Goal: Communication & Community: Answer question/provide support

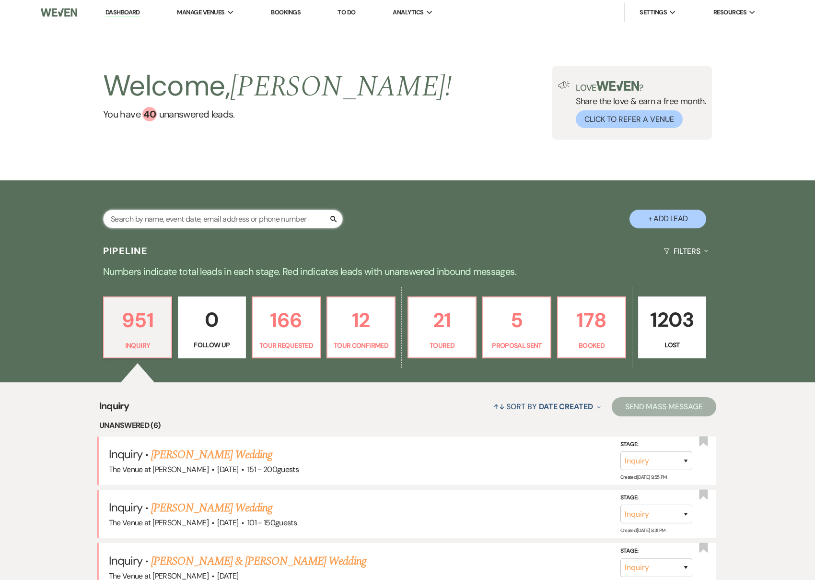
click at [186, 222] on input "text" at bounding box center [223, 219] width 240 height 19
type input "mina"
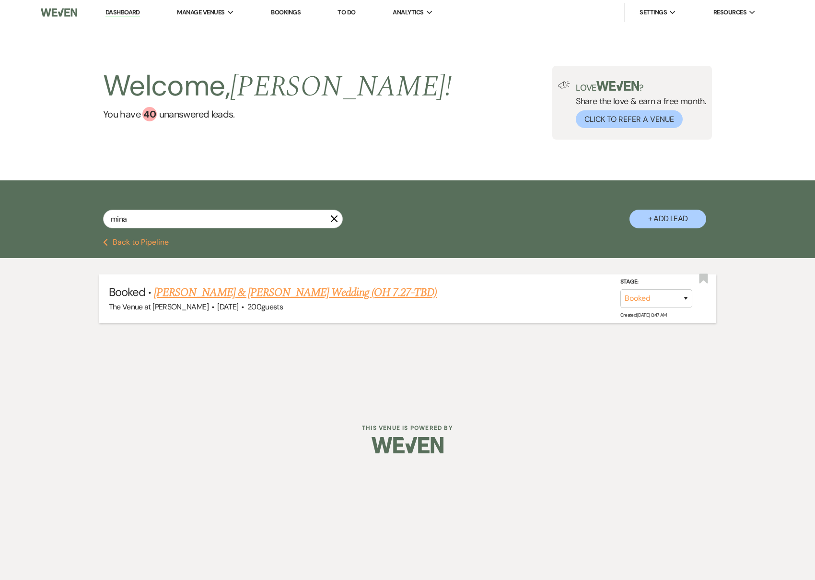
click at [212, 295] on link "[PERSON_NAME] & [PERSON_NAME] Wedding (OH 7.27-TBD)" at bounding box center [295, 292] width 283 height 17
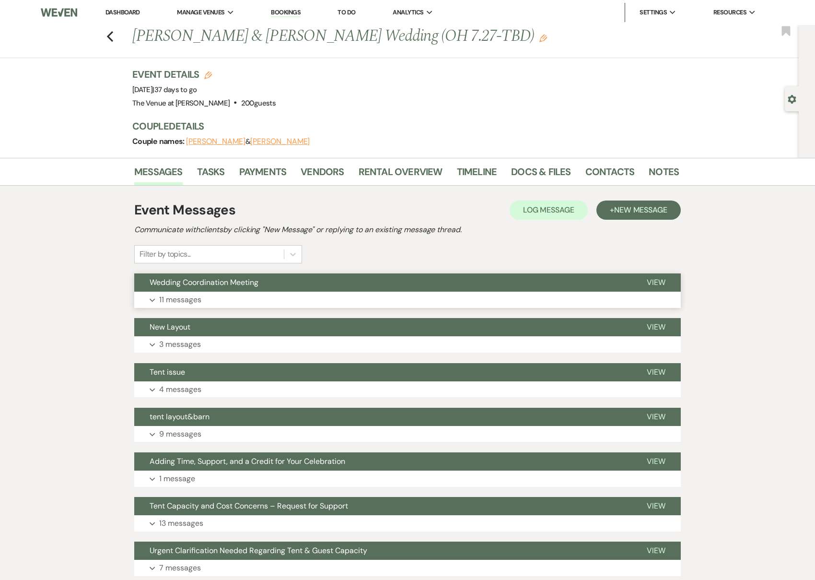
click at [220, 291] on button "Wedding Coordination Meeting" at bounding box center [382, 282] width 497 height 18
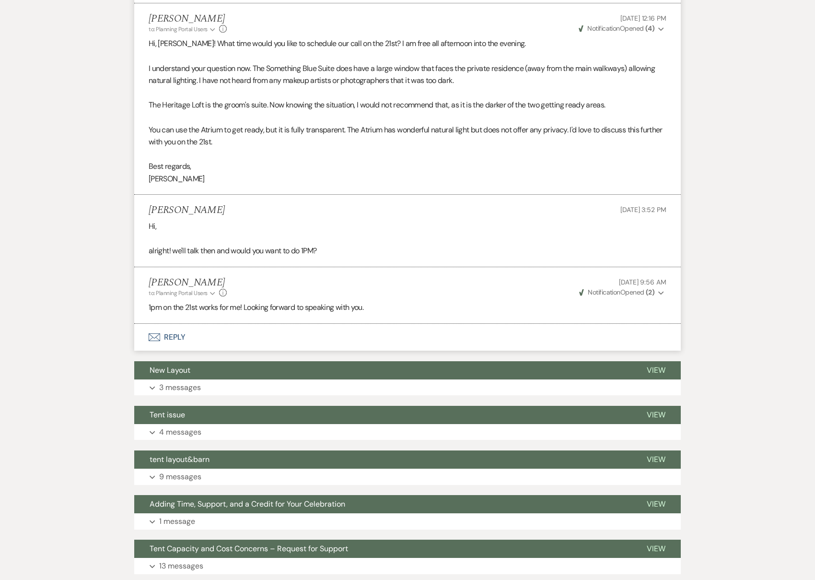
scroll to position [1454, 0]
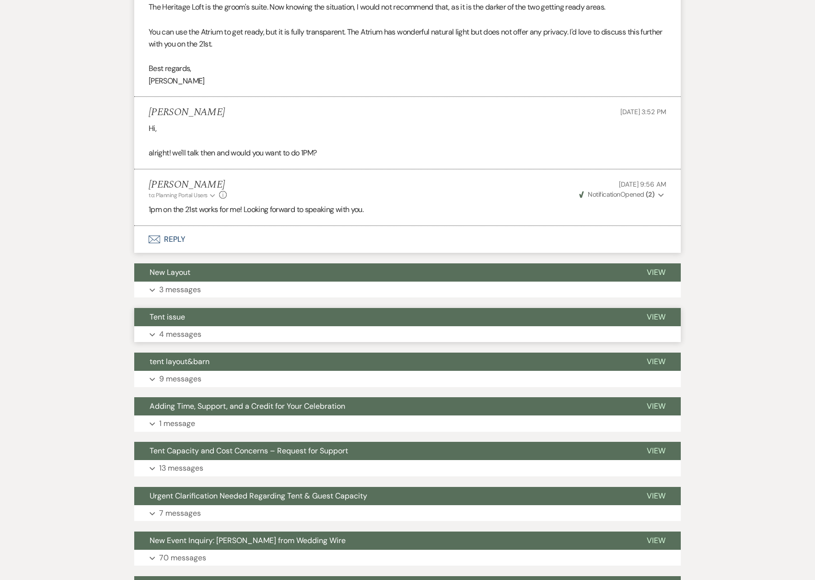
click at [214, 326] on button "Expand 4 messages" at bounding box center [407, 334] width 547 height 16
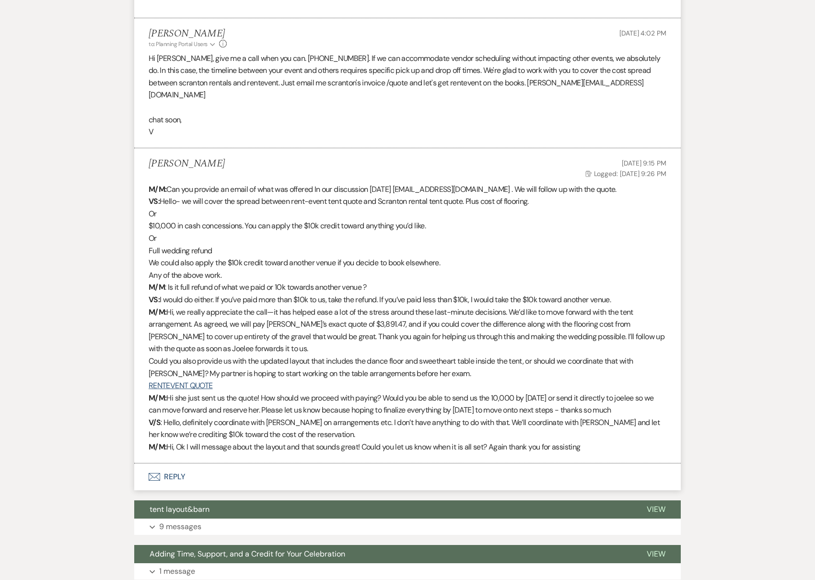
scroll to position [2187, 0]
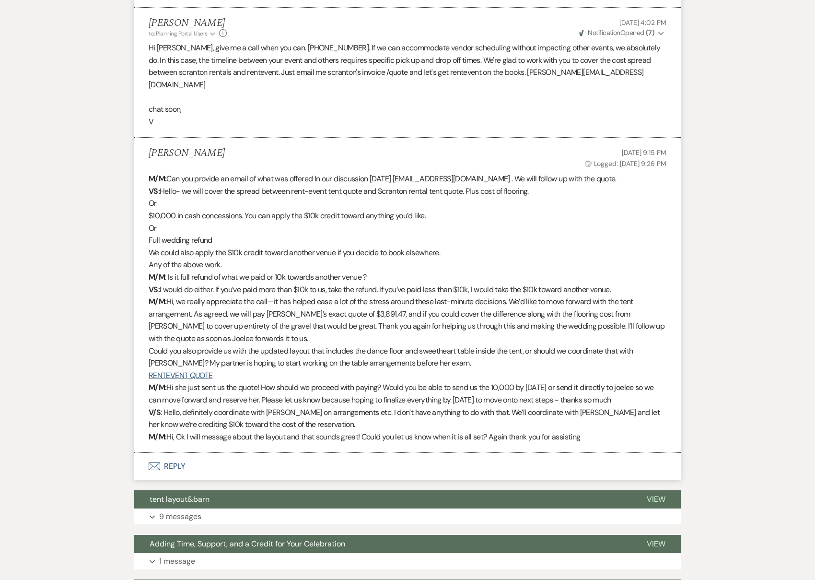
scroll to position [2211, 0]
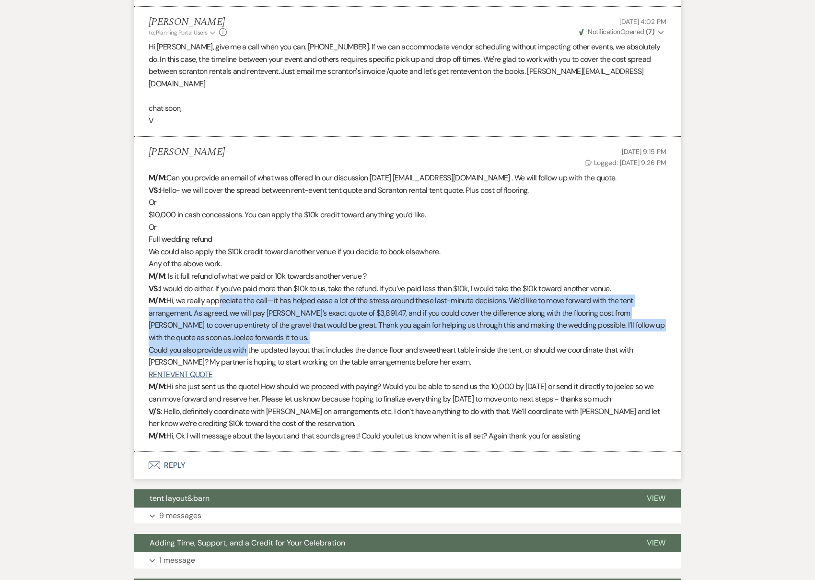
drag, startPoint x: 216, startPoint y: 277, endPoint x: 250, endPoint y: 323, distance: 57.2
click at [250, 323] on div "M/M: Can you provide an email of what was offered In our discussion [DATE] [EMA…" at bounding box center [408, 307] width 518 height 270
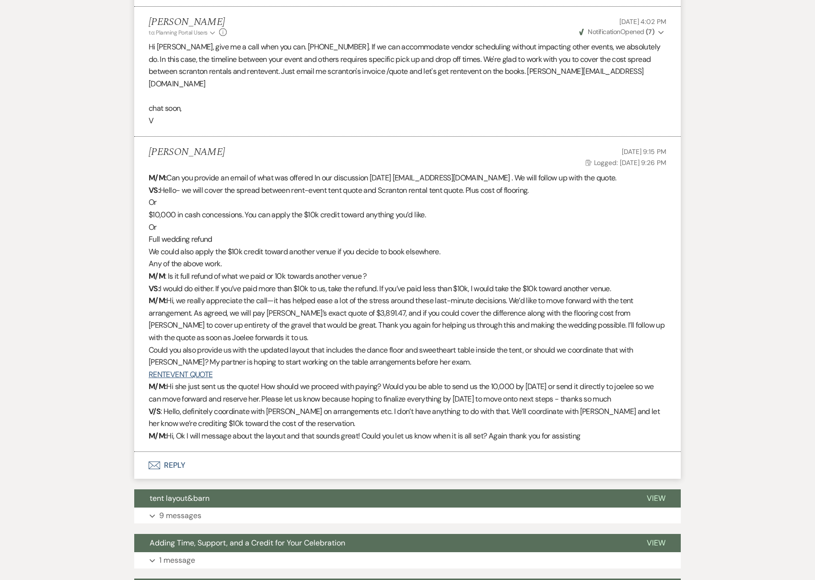
click at [352, 344] on p "Could you also provide us with the updated layout that includes the dance floor…" at bounding box center [408, 356] width 518 height 24
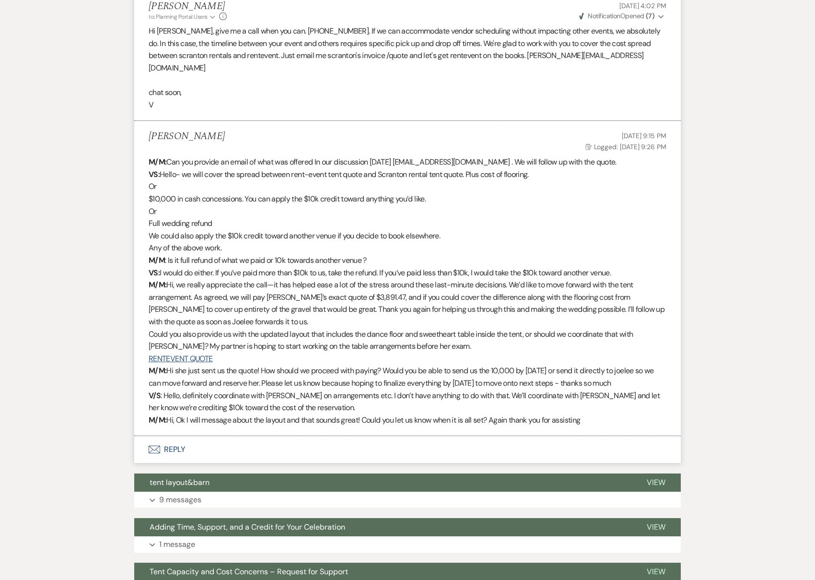
scroll to position [2230, 0]
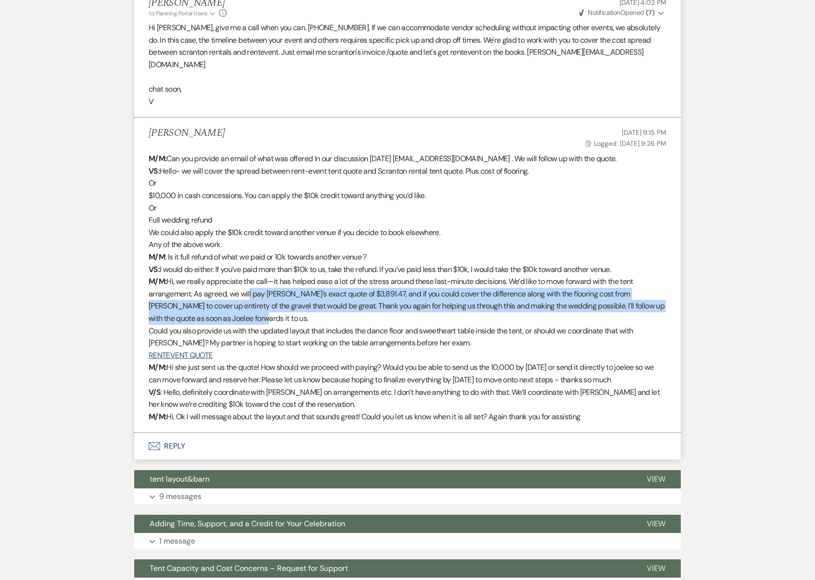
drag, startPoint x: 248, startPoint y: 265, endPoint x: 290, endPoint y: 295, distance: 51.6
click at [290, 295] on p "M/M: Hi, we really appreciate the call—it has helped ease a lot of the stress a…" at bounding box center [408, 299] width 518 height 49
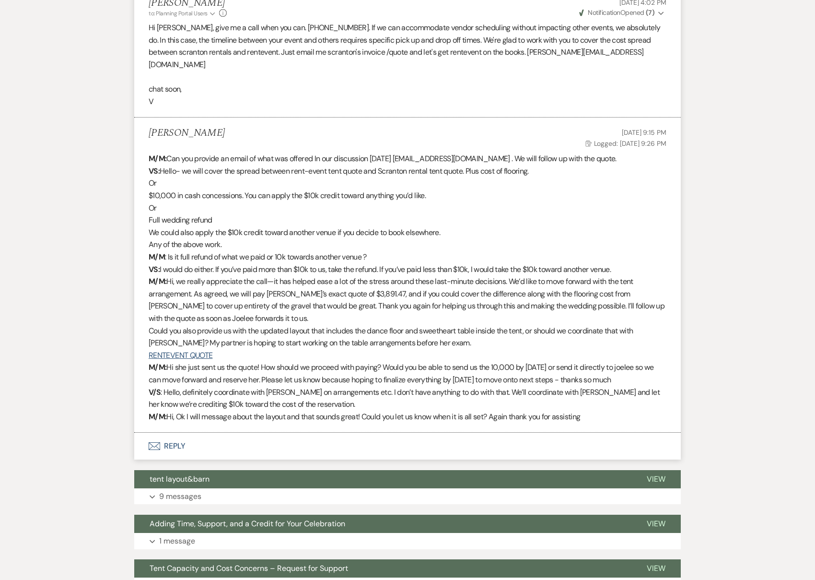
click at [295, 386] on p "V/S : Hello, definitely coordinate with [PERSON_NAME] on arrangements etc. I do…" at bounding box center [408, 398] width 518 height 24
click at [235, 433] on button "Envelope Reply" at bounding box center [407, 446] width 547 height 27
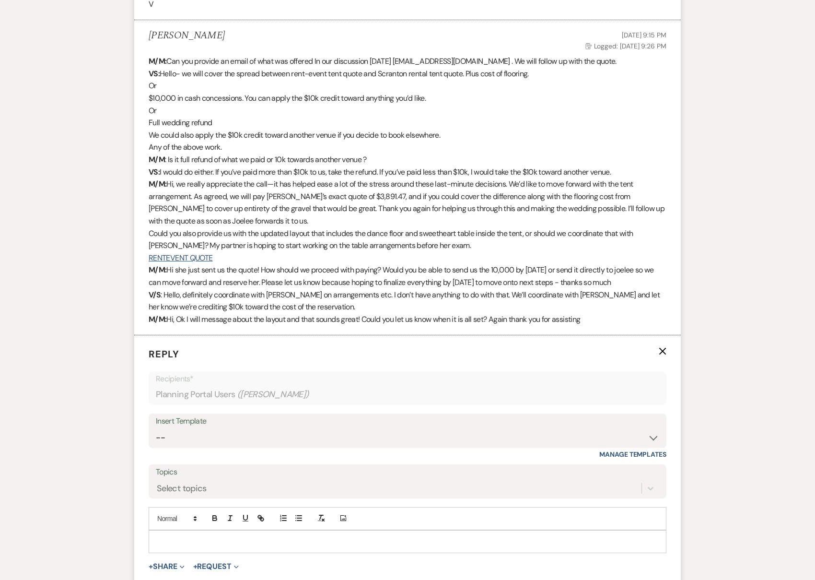
scroll to position [2447, 0]
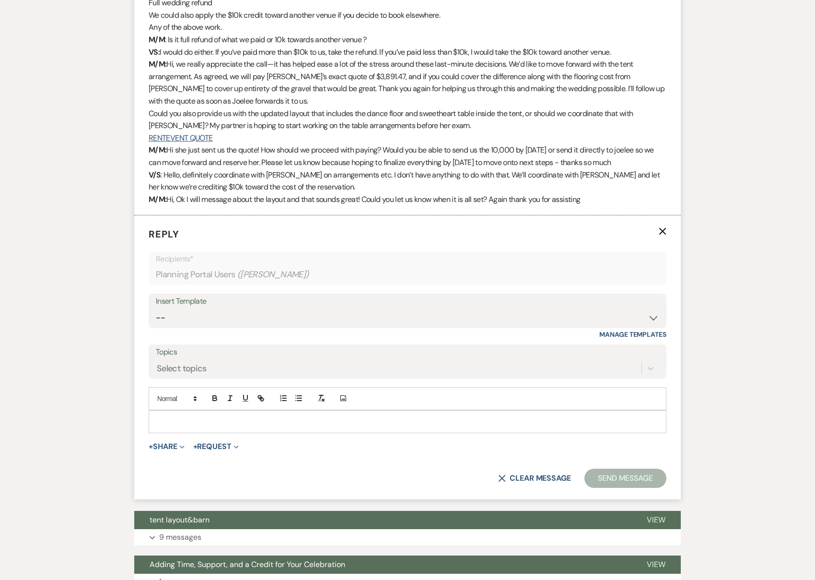
click at [169, 416] on p at bounding box center [407, 421] width 503 height 11
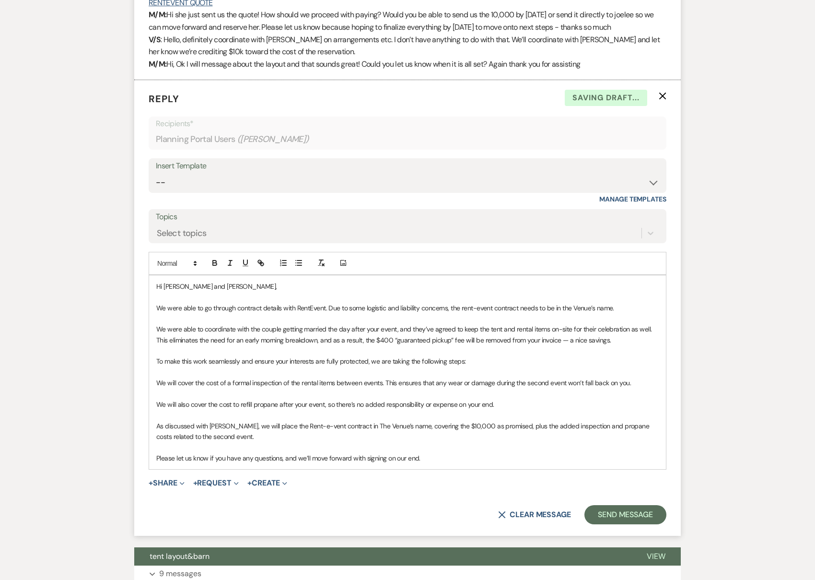
scroll to position [2584, 0]
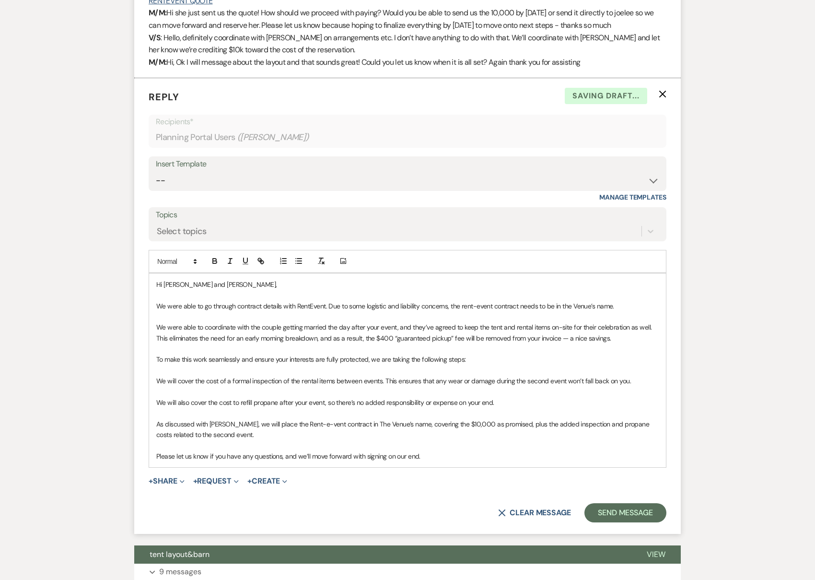
click at [326, 376] on p "We will cover the cost of a formal inspection of the rental items between event…" at bounding box center [407, 381] width 503 height 11
click at [317, 301] on p "We were able to go through contract details with RentEvent. Due to some logisti…" at bounding box center [407, 306] width 503 height 11
click at [329, 311] on p at bounding box center [407, 316] width 503 height 11
click at [327, 343] on p at bounding box center [407, 348] width 503 height 11
click at [333, 376] on p "We will cover the cost of a formal inspection of the rental items between event…" at bounding box center [407, 381] width 503 height 11
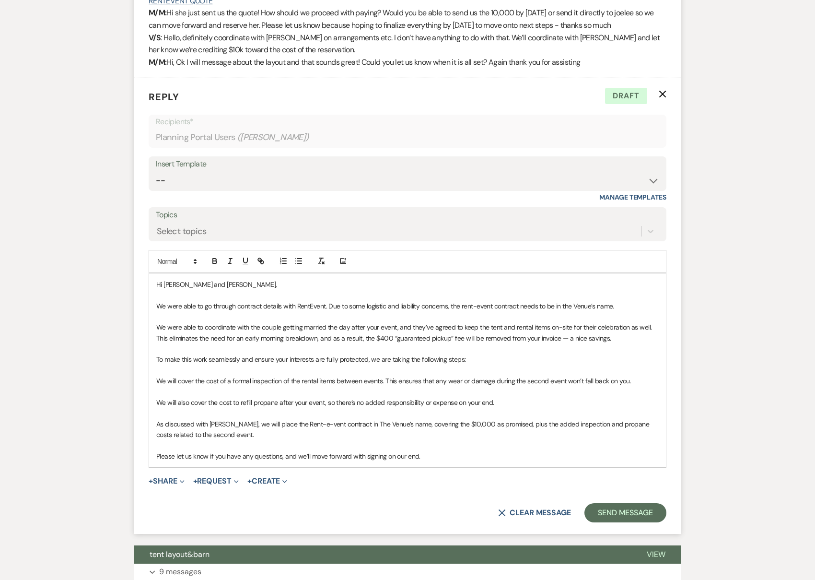
click at [346, 408] on p at bounding box center [407, 413] width 503 height 11
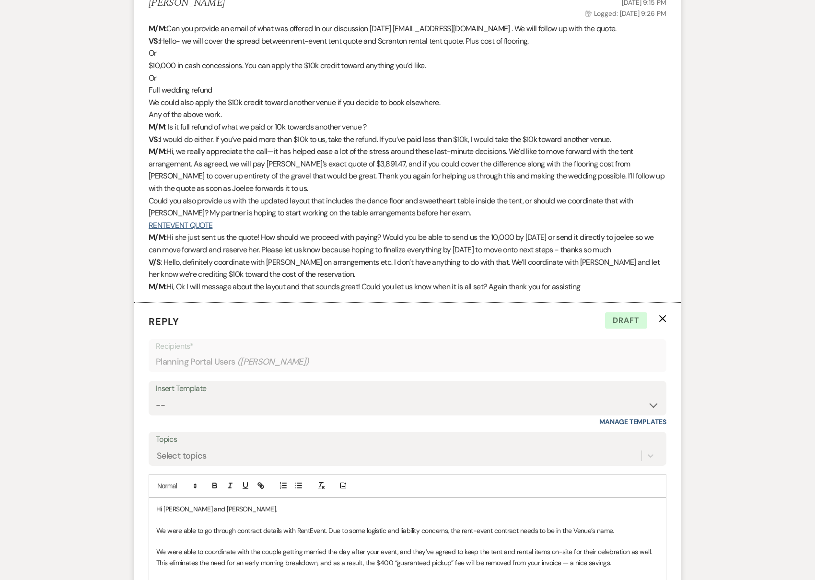
scroll to position [2359, 0]
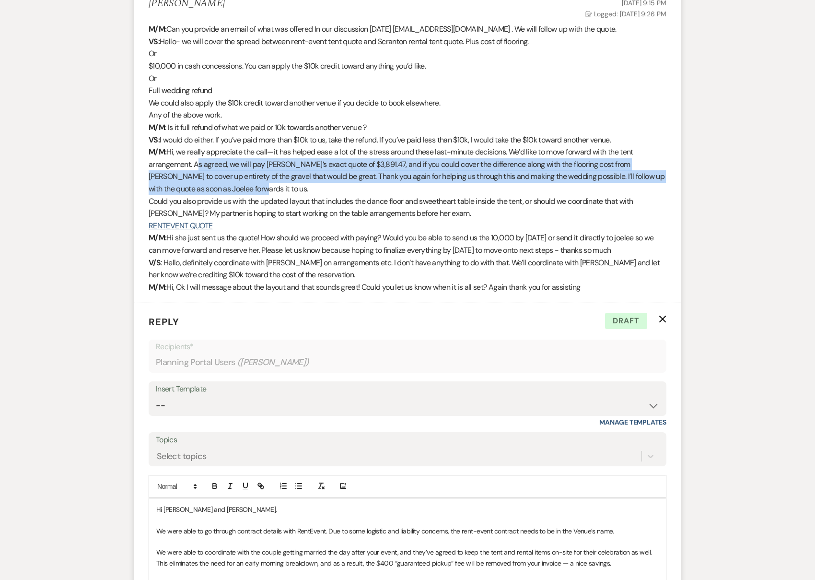
drag, startPoint x: 193, startPoint y: 139, endPoint x: 275, endPoint y: 161, distance: 85.1
click at [275, 161] on p "M/M: Hi, we really appreciate the call—it has helped ease a lot of the stress a…" at bounding box center [408, 170] width 518 height 49
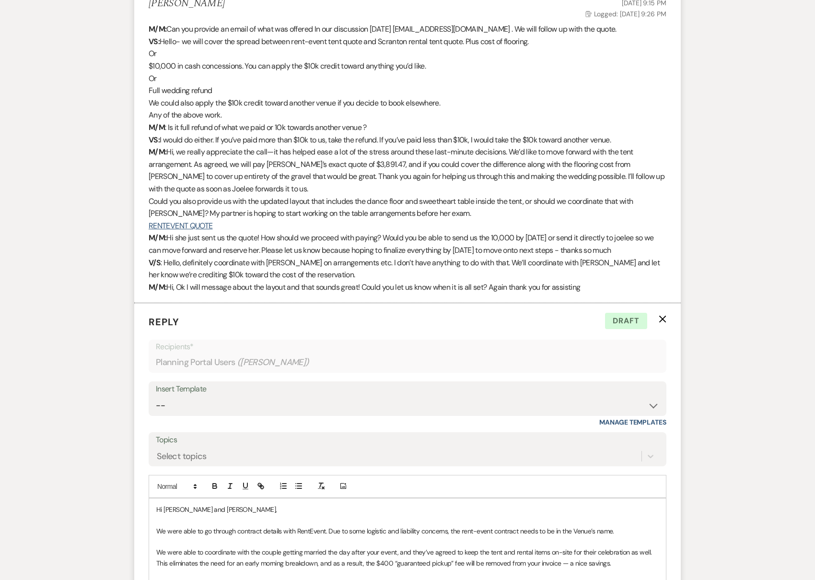
click at [278, 195] on p "Could you also provide us with the updated layout that includes the dance floor…" at bounding box center [408, 207] width 518 height 24
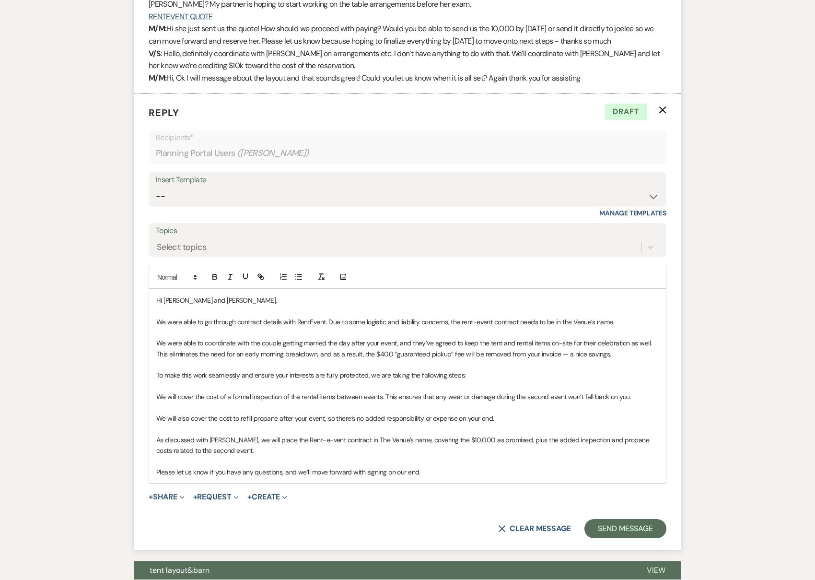
scroll to position [2569, 0]
click at [338, 327] on p at bounding box center [407, 332] width 503 height 11
click at [340, 359] on p at bounding box center [407, 364] width 503 height 11
click at [352, 423] on p at bounding box center [407, 428] width 503 height 11
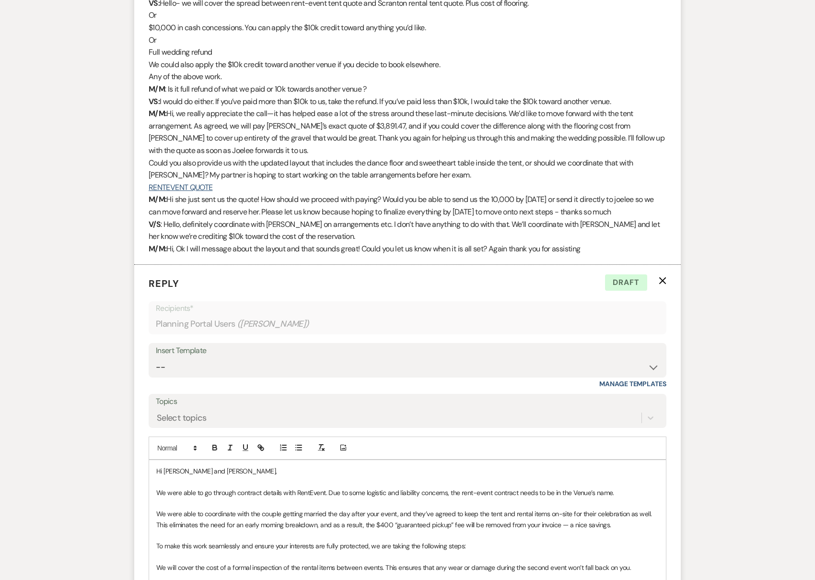
scroll to position [2395, 0]
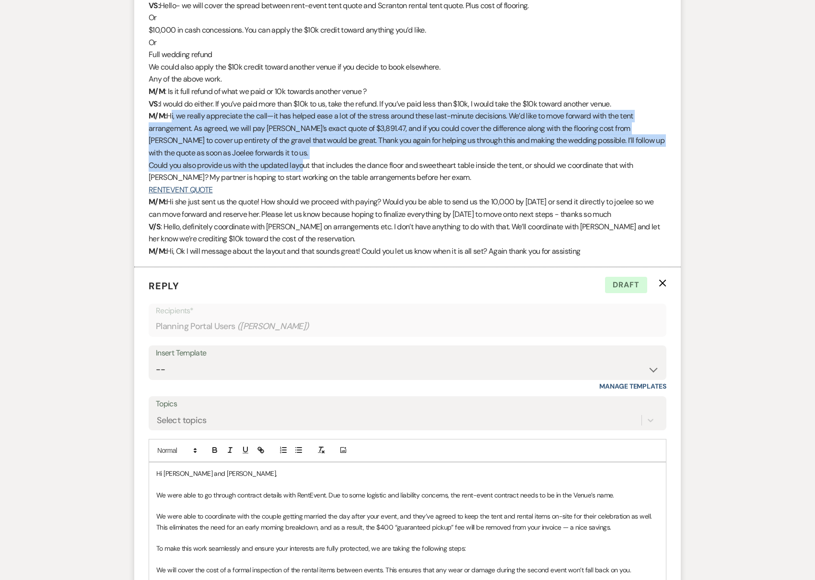
drag, startPoint x: 168, startPoint y: 90, endPoint x: 304, endPoint y: 137, distance: 144.3
click at [304, 137] on div "M/M: Can you provide an email of what was offered In our discussion [DATE] [EMA…" at bounding box center [408, 122] width 518 height 270
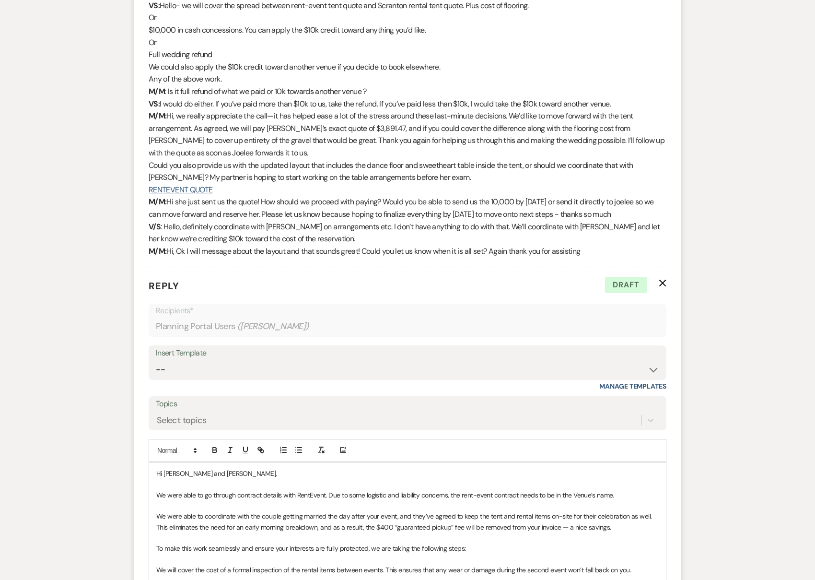
click at [374, 184] on p "RENTEVENT QUOTE" at bounding box center [408, 190] width 518 height 12
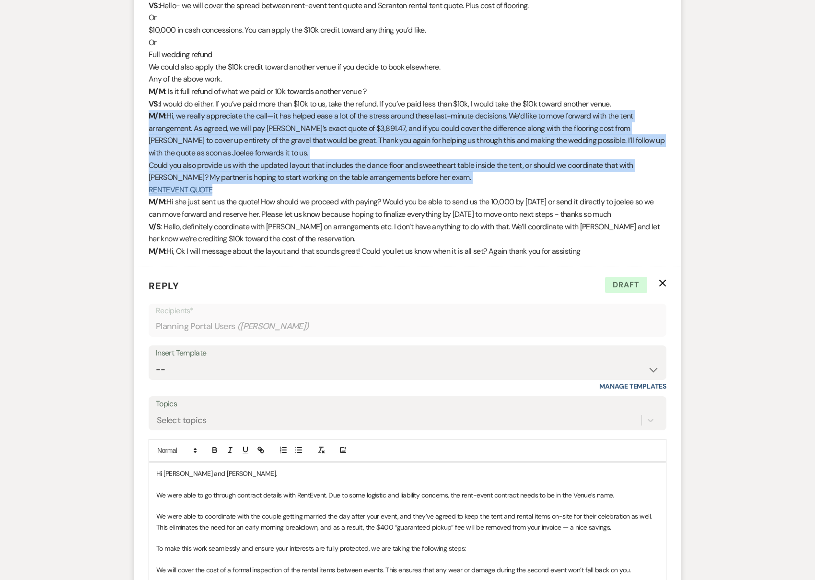
drag, startPoint x: 471, startPoint y: 159, endPoint x: 132, endPoint y: 87, distance: 346.8
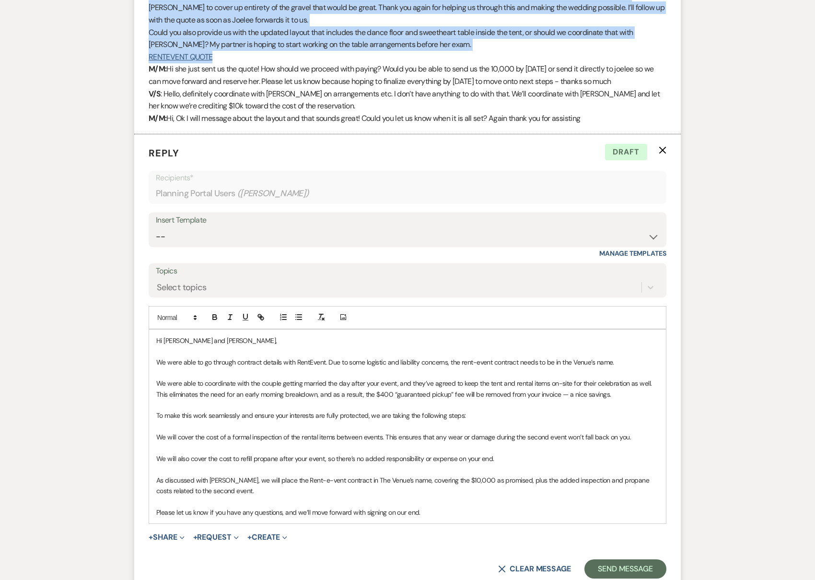
scroll to position [2618, 0]
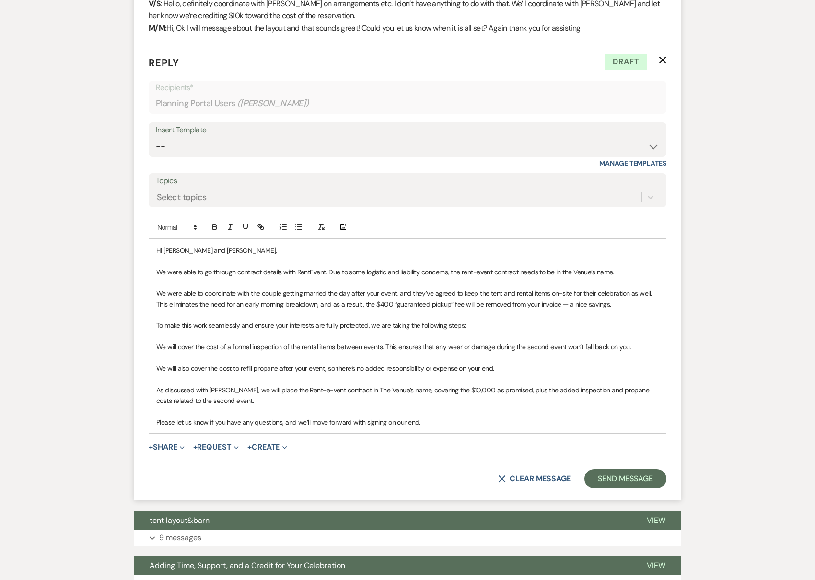
click at [269, 342] on p "We will cover the cost of a formal inspection of the rental items between event…" at bounding box center [407, 347] width 503 height 11
click at [326, 385] on p "As discussed with [PERSON_NAME], we will place the Rent-e-vent contract in The …" at bounding box center [407, 396] width 503 height 22
click at [259, 267] on p "We were able to go through contract details with RentEvent. Due to some logisti…" at bounding box center [407, 272] width 503 height 11
click at [272, 288] on p "We were able to coordinate with the couple getting married the day after your e…" at bounding box center [407, 299] width 503 height 22
click at [281, 331] on p at bounding box center [407, 336] width 503 height 11
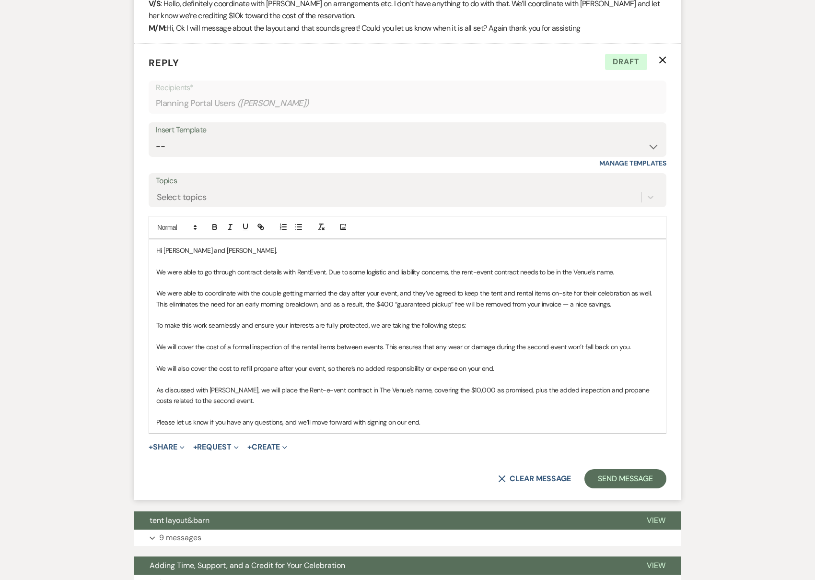
click at [260, 385] on p "As discussed with [PERSON_NAME], we will place the Rent-e-vent contract in The …" at bounding box center [407, 396] width 503 height 22
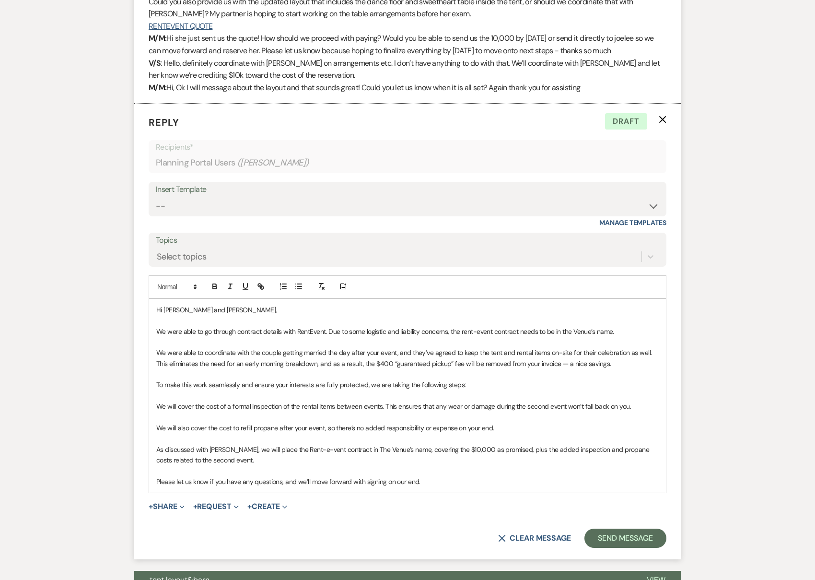
scroll to position [2574, 0]
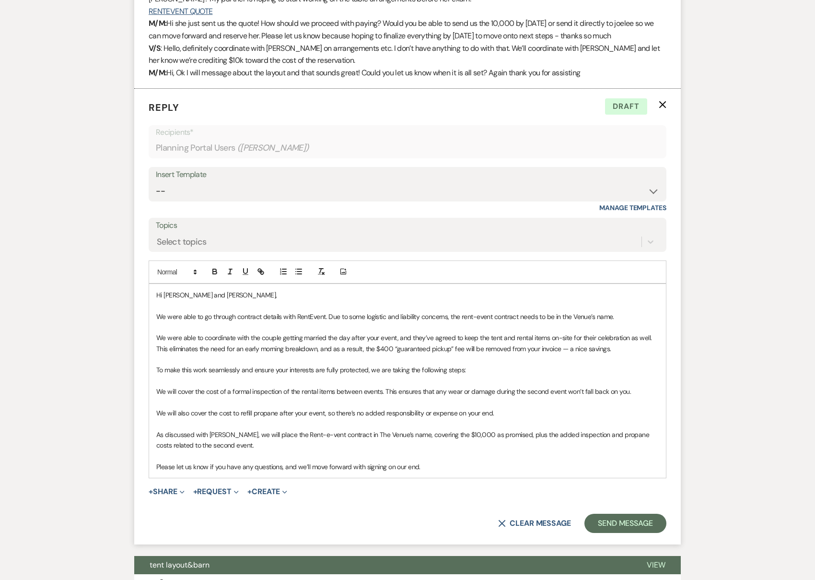
click at [244, 418] on p at bounding box center [407, 423] width 503 height 11
click at [277, 429] on p "As discussed with [PERSON_NAME], we will place the Rent-e-vent contract in The …" at bounding box center [407, 440] width 503 height 22
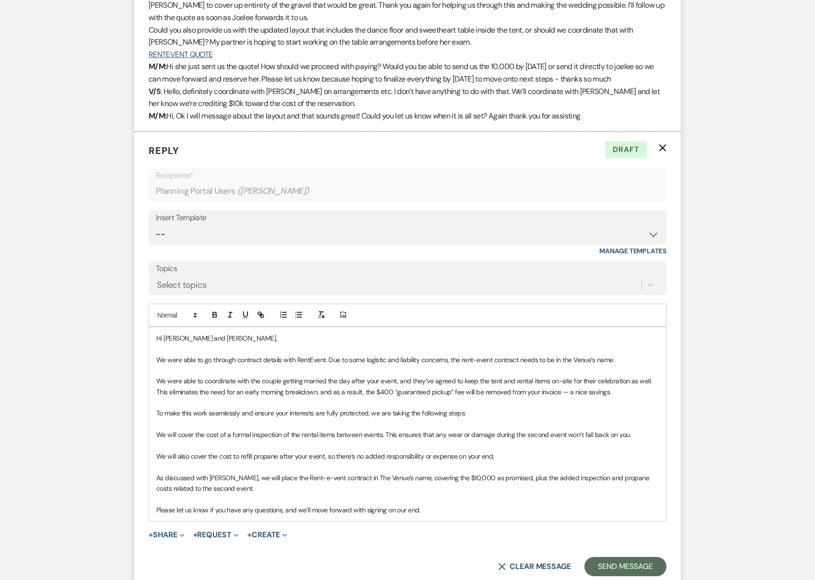
scroll to position [2534, 0]
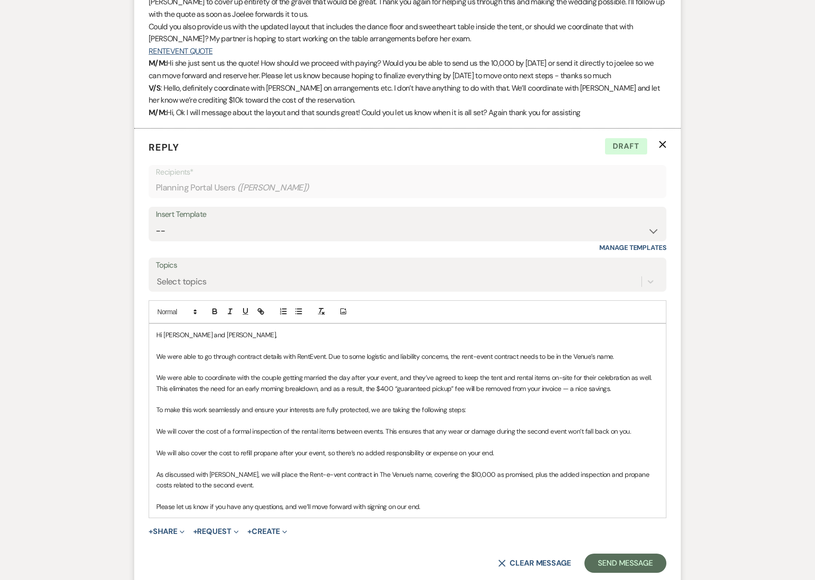
click at [211, 372] on p "We were able to coordinate with the couple getting married the day after your e…" at bounding box center [407, 383] width 503 height 22
click at [232, 415] on p at bounding box center [407, 420] width 503 height 11
click at [237, 340] on p at bounding box center [407, 345] width 503 height 11
click at [236, 372] on p "We were able to coordinate with the couple getting married the day after your e…" at bounding box center [407, 383] width 503 height 22
click at [241, 394] on p at bounding box center [407, 399] width 503 height 11
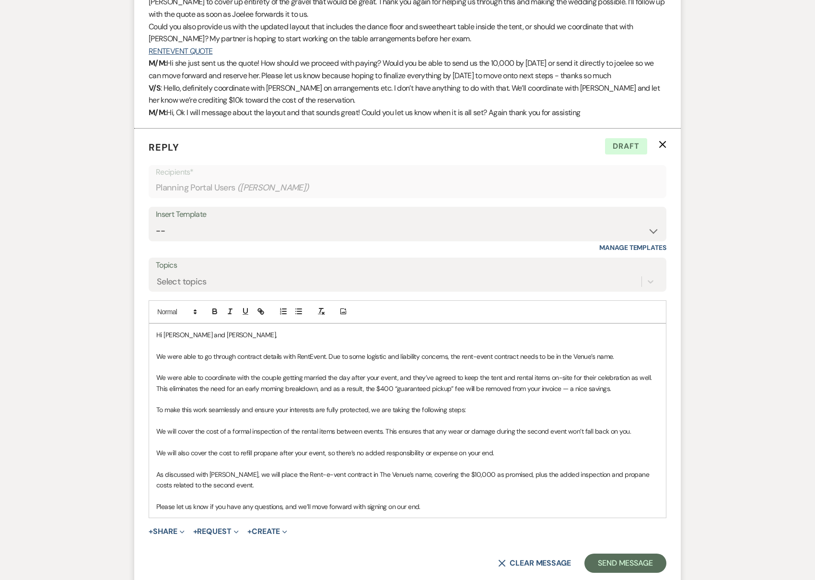
click at [602, 372] on p "We were able to coordinate with the couple getting married the day after your e…" at bounding box center [407, 383] width 503 height 22
click at [529, 372] on p "We were able to coordinate with the couple getting married the day after your e…" at bounding box center [407, 383] width 503 height 22
click at [620, 372] on p "We were able to coordinate with the couple getting married the day after your e…" at bounding box center [407, 383] width 503 height 22
click at [208, 394] on p at bounding box center [407, 399] width 503 height 11
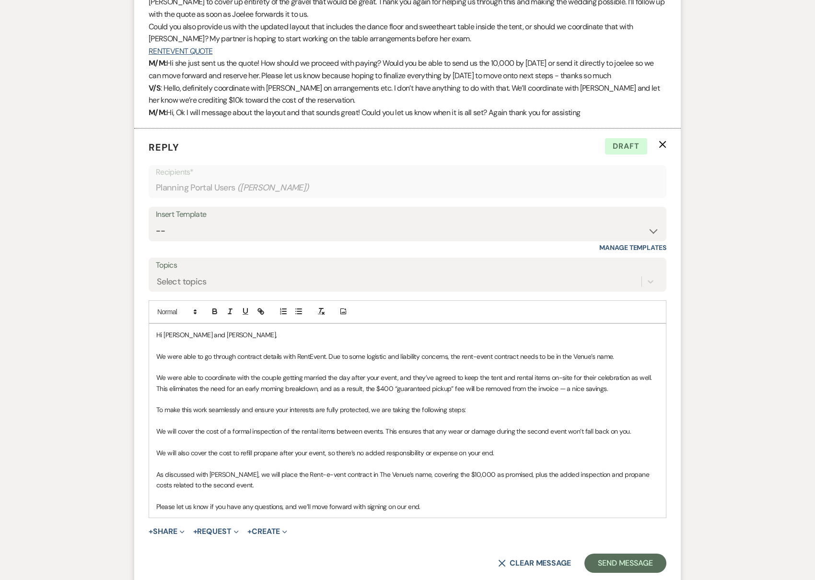
click at [211, 426] on p "We will cover the cost of a formal inspection of the rental items between event…" at bounding box center [407, 431] width 503 height 11
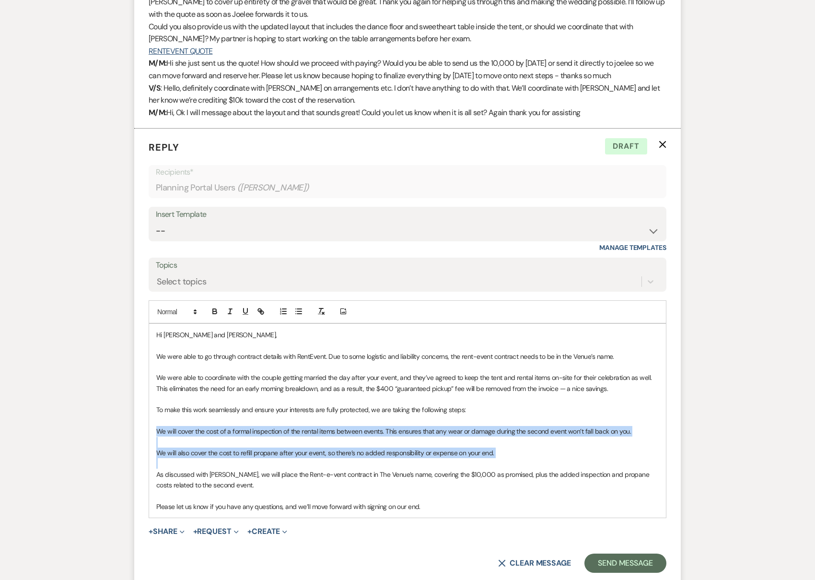
drag, startPoint x: 157, startPoint y: 405, endPoint x: 213, endPoint y: 438, distance: 65.6
click at [213, 438] on div "Hi [PERSON_NAME] and [PERSON_NAME], We were able to go through contract details…" at bounding box center [407, 421] width 517 height 194
click at [297, 311] on line "button" at bounding box center [299, 311] width 4 height 0
click at [244, 437] on li at bounding box center [412, 442] width 493 height 11
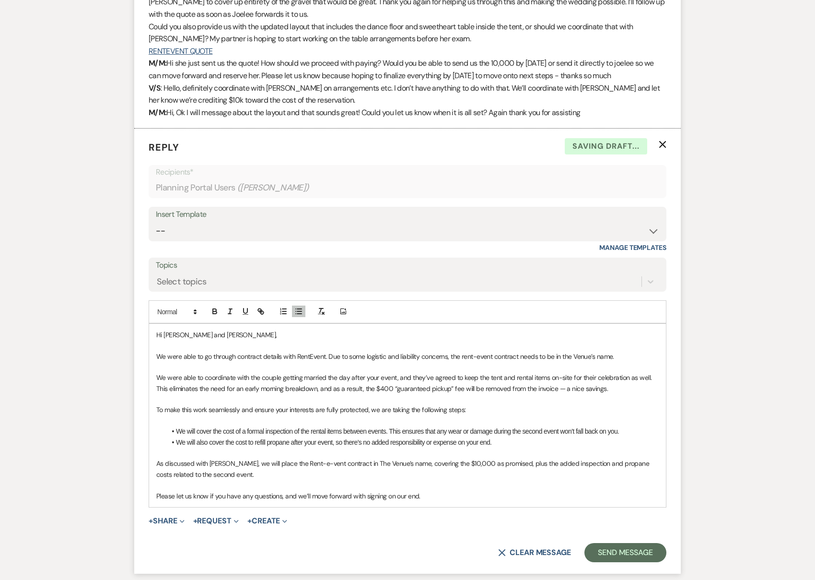
click at [303, 372] on p "We were able to coordinate with the couple getting married the day after your e…" at bounding box center [407, 383] width 503 height 22
click at [287, 519] on icon "Expand" at bounding box center [285, 521] width 5 height 5
click at [289, 480] on p at bounding box center [407, 485] width 503 height 11
click at [292, 437] on li "We will also cover the cost to refill propane after your event, so there’s no a…" at bounding box center [412, 442] width 493 height 11
click at [304, 458] on p "As discussed with [PERSON_NAME], we will place the Rent-e-vent contract in The …" at bounding box center [407, 469] width 503 height 22
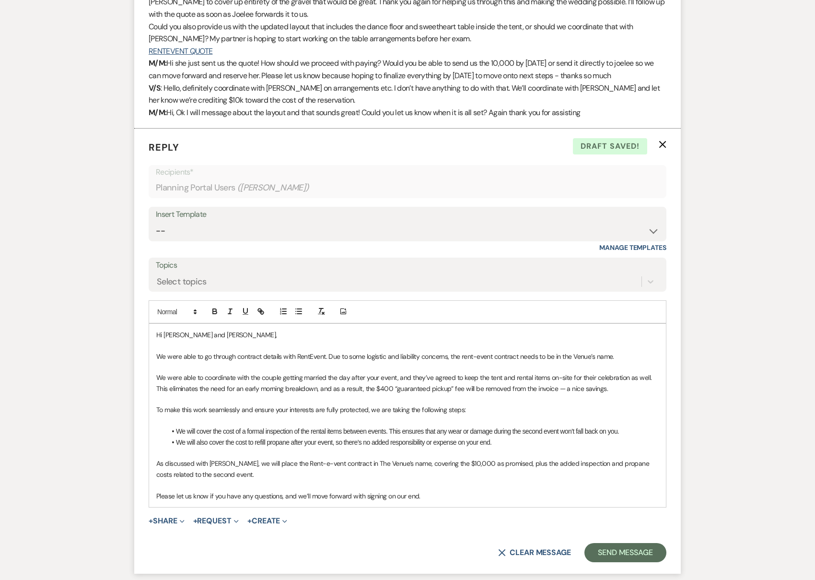
click at [299, 480] on p at bounding box center [407, 485] width 503 height 11
click at [533, 437] on li "We will also cover the cost to refill propane after your event, so there’s no a…" at bounding box center [412, 442] width 493 height 11
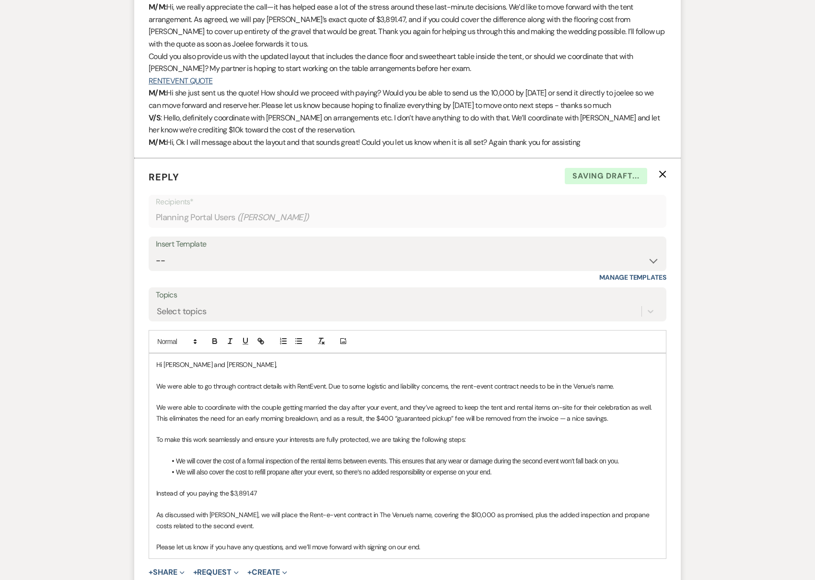
scroll to position [2513, 0]
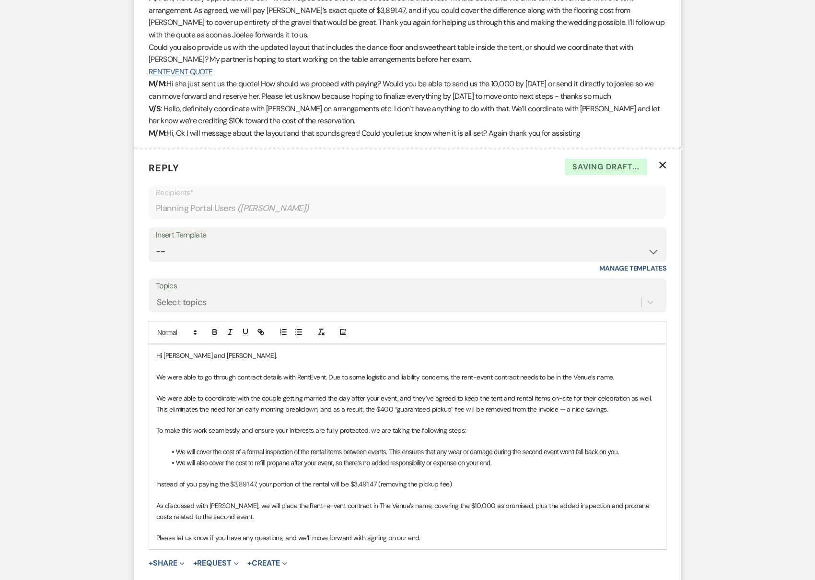
click at [420, 479] on p "Instead of you paying the $3,891.47, your portion of the rental will be $3,491.…" at bounding box center [407, 484] width 503 height 11
click at [554, 479] on p "Instead of you paying the $3,891.47, your portion of the rental will be $3,491.…" at bounding box center [407, 484] width 503 height 11
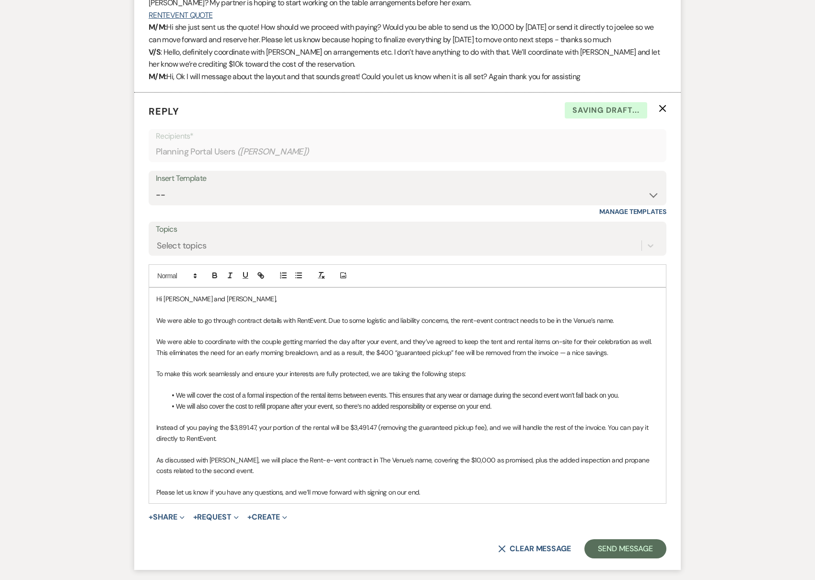
scroll to position [2577, 0]
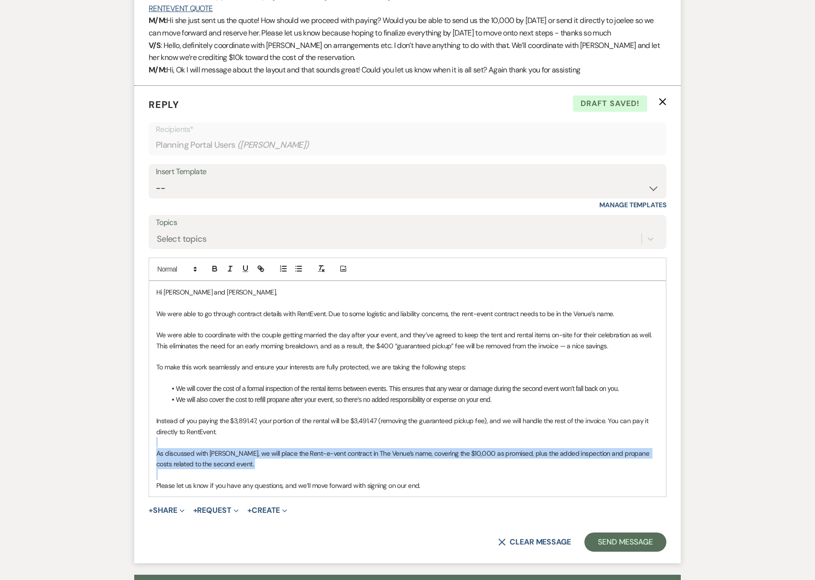
drag, startPoint x: 171, startPoint y: 420, endPoint x: 292, endPoint y: 452, distance: 124.6
click at [292, 453] on div "Hi [PERSON_NAME] and [PERSON_NAME], We were able to go through contract details…" at bounding box center [407, 388] width 517 height 215
click at [295, 448] on p "As discussed with [PERSON_NAME], we will place the Rent-e-vent contract in The …" at bounding box center [407, 459] width 503 height 22
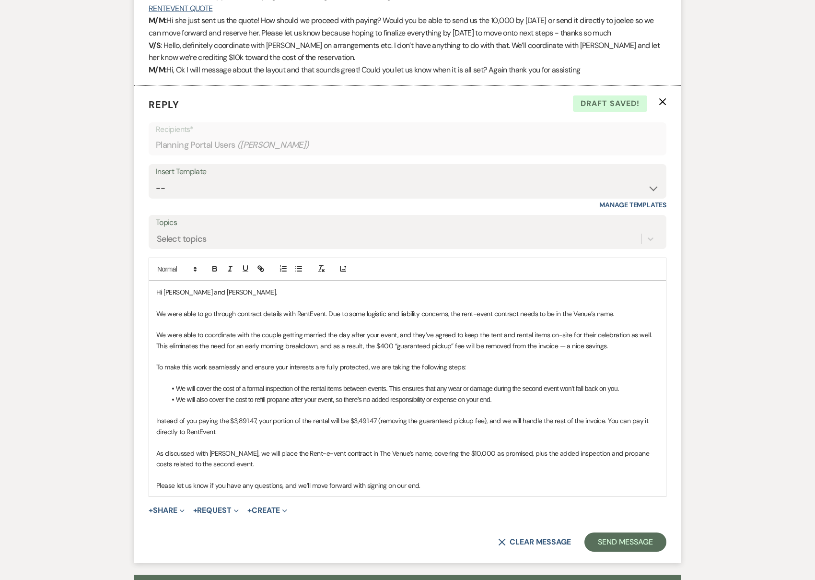
click at [306, 297] on p at bounding box center [407, 302] width 503 height 11
click at [321, 362] on p "To make this work seamlessly and ensure your interests are fully protected, we …" at bounding box center [407, 367] width 503 height 11
click at [323, 415] on p "Instead of you paying the $3,891.47, your portion of the rental will be $3,491.…" at bounding box center [407, 426] width 503 height 22
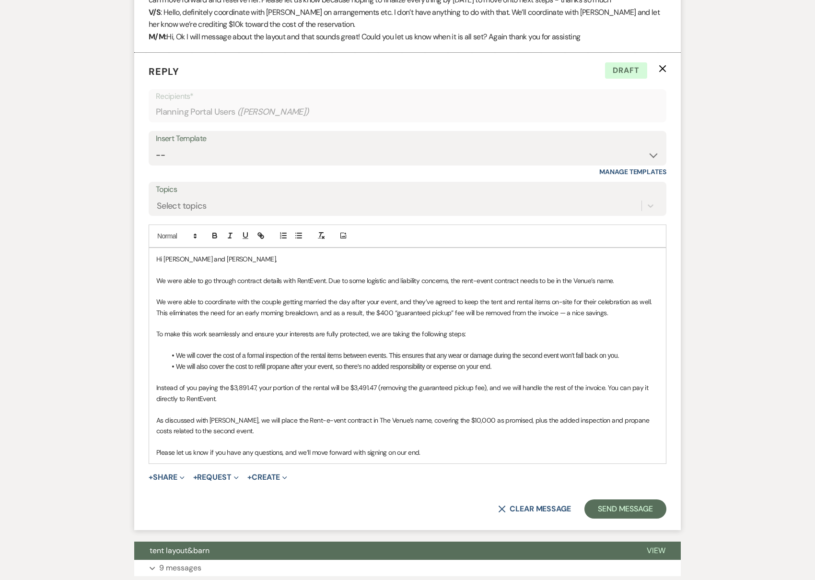
scroll to position [2611, 0]
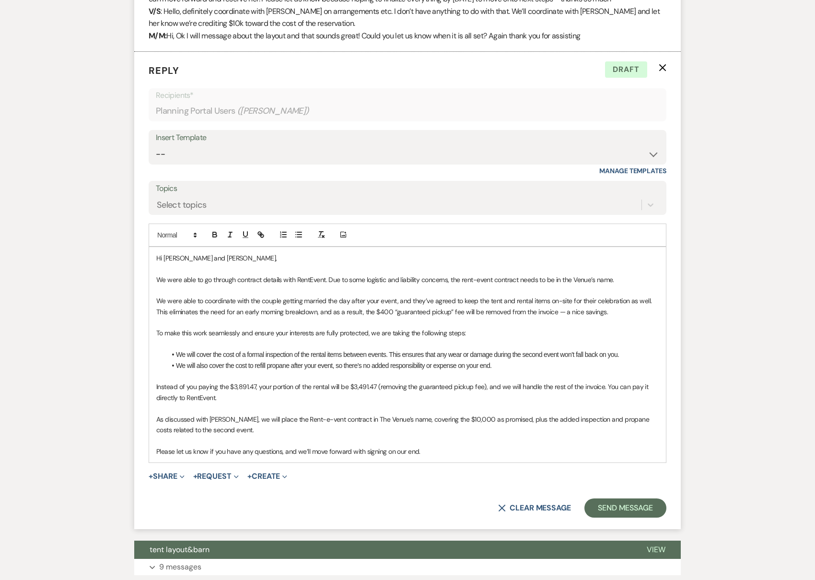
click at [280, 317] on p at bounding box center [407, 322] width 503 height 11
click at [281, 414] on p "As discussed with [PERSON_NAME], we will place the Rent-e-vent contract in The …" at bounding box center [407, 425] width 503 height 22
click at [285, 435] on p at bounding box center [407, 440] width 503 height 11
click at [267, 349] on li "We will cover the cost of a formal inspection of the rental items between event…" at bounding box center [412, 354] width 493 height 11
click at [274, 414] on p "As discussed with [PERSON_NAME], we will place the Rent-e-vent contract in The …" at bounding box center [407, 425] width 503 height 22
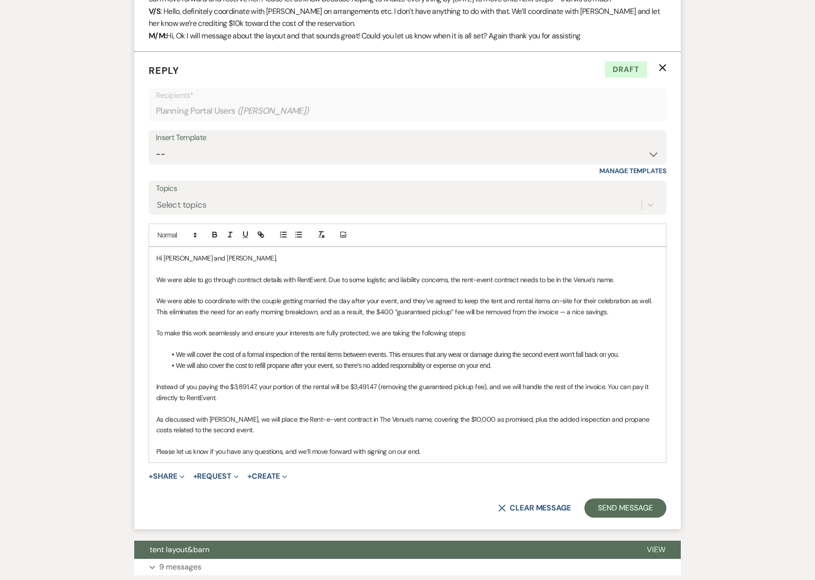
click at [247, 435] on p at bounding box center [407, 440] width 503 height 11
drag, startPoint x: 404, startPoint y: 394, endPoint x: 405, endPoint y: 403, distance: 9.6
click at [405, 414] on p "As discussed with [PERSON_NAME], we will place the Rent-e-vent contract in The …" at bounding box center [407, 425] width 503 height 22
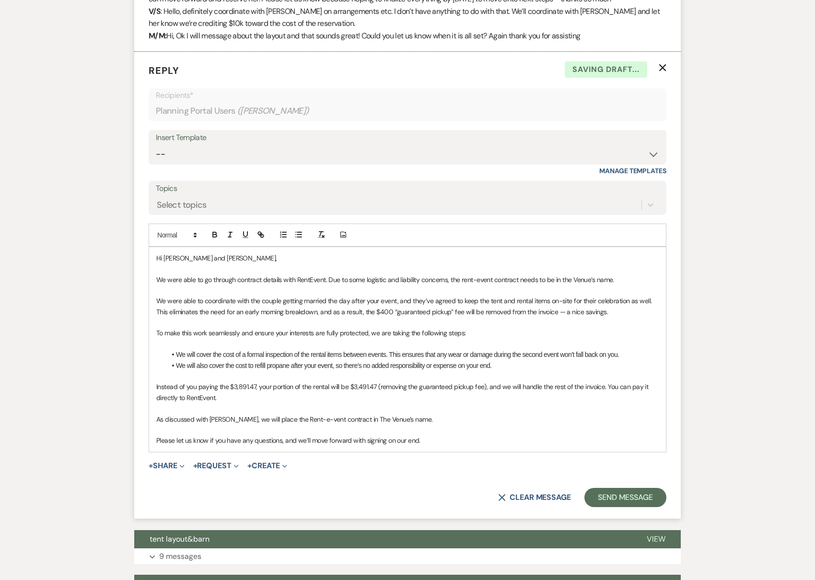
click at [240, 414] on p "As discussed with [PERSON_NAME], we will place the Rent-e-vent contract in The …" at bounding box center [407, 419] width 503 height 11
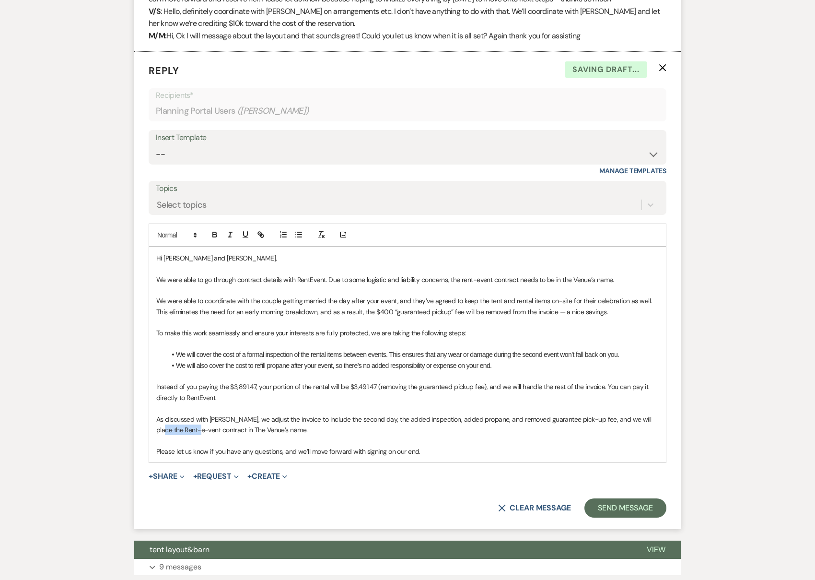
drag, startPoint x: 193, startPoint y: 406, endPoint x: 120, endPoint y: 404, distance: 72.9
click at [306, 360] on li "We will also cover the cost to refill propane after your event, so there’s no a…" at bounding box center [412, 365] width 493 height 11
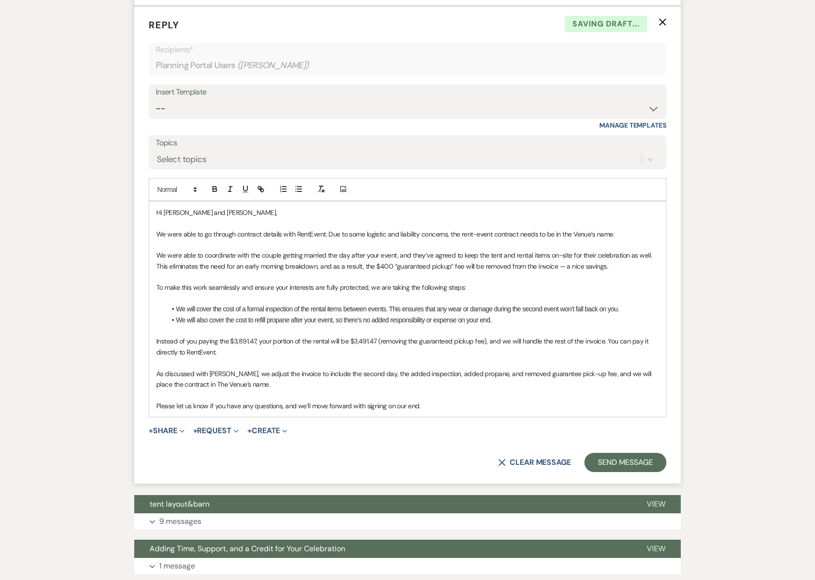
scroll to position [2668, 0]
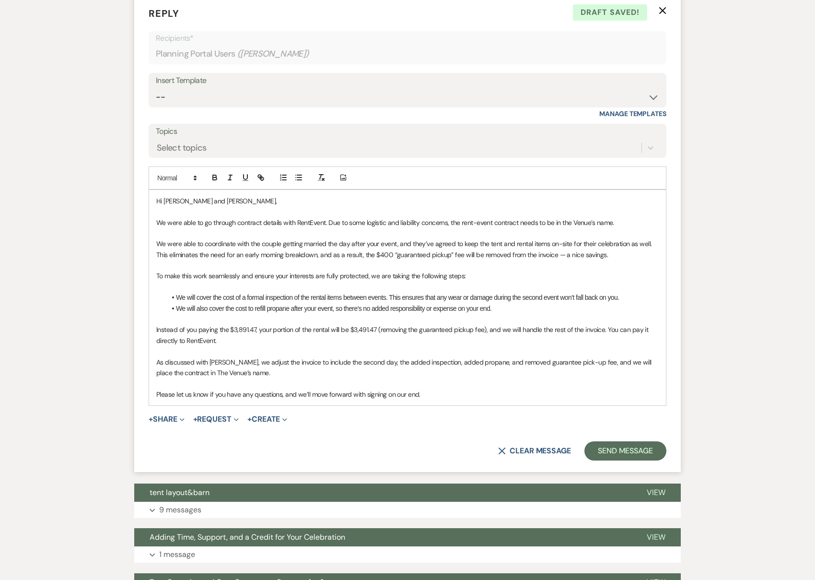
click at [326, 206] on p at bounding box center [407, 211] width 503 height 11
click at [361, 303] on li "We will also cover the cost to refill propane after your event, so there’s no a…" at bounding box center [412, 308] width 493 height 11
click at [412, 357] on p "As discussed with [PERSON_NAME], we adjust the invoice to include the second da…" at bounding box center [407, 368] width 503 height 22
click at [480, 217] on p "We were able to go through contract details with RentEvent. Due to some logisti…" at bounding box center [407, 222] width 503 height 11
click at [532, 238] on p "We were able to coordinate with the couple getting married the day after your e…" at bounding box center [407, 249] width 503 height 22
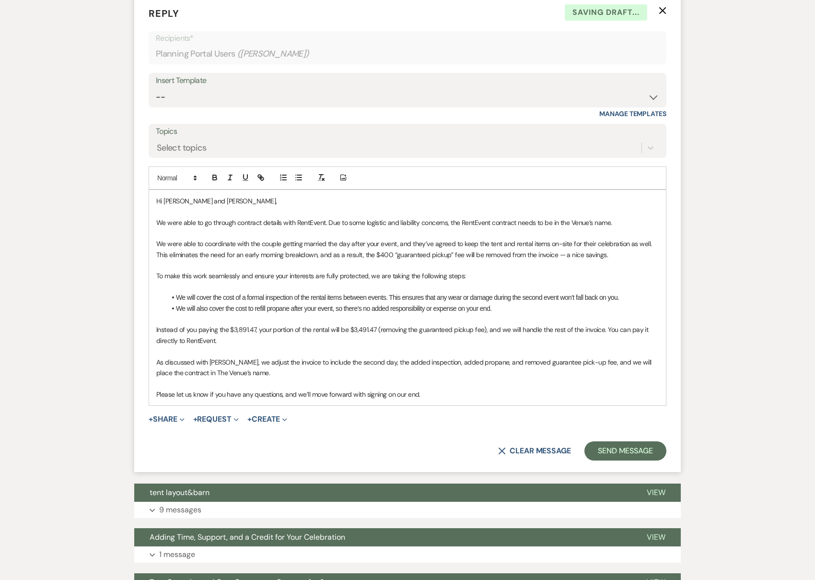
click at [529, 324] on p "Instead of you paying the $3,891.47, your portion of the rental will be $3,491.…" at bounding box center [407, 335] width 503 height 22
click at [518, 389] on p "Please let us know if you have any questions, and we’ll move forward with signi…" at bounding box center [407, 394] width 503 height 11
click at [640, 324] on p "Instead of you paying the $3,891.47, your portion of the rental will be $3,491.…" at bounding box center [407, 335] width 503 height 22
click at [558, 314] on p at bounding box center [407, 319] width 503 height 11
click at [558, 292] on li "We will cover the cost of a formal inspection of the rental items between event…" at bounding box center [412, 297] width 493 height 11
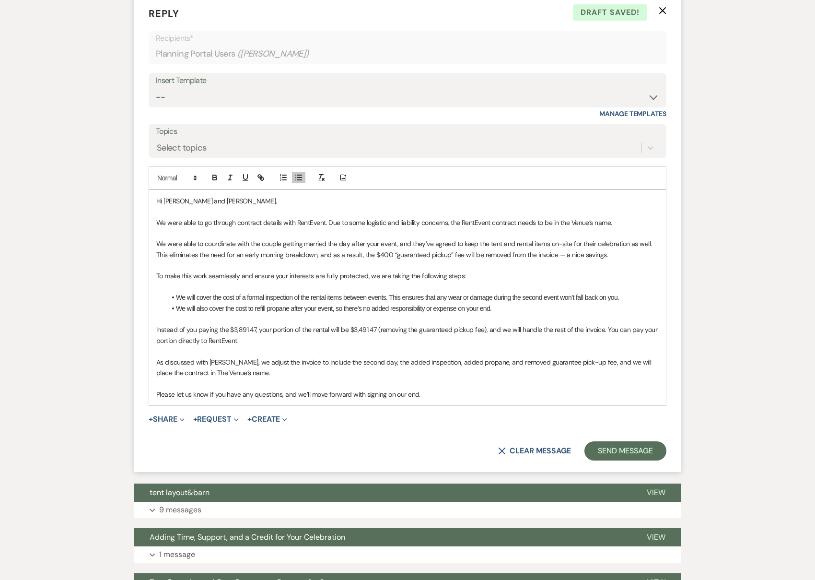
click at [412, 357] on p "As discussed with [PERSON_NAME], we adjust the invoice to include the second da…" at bounding box center [407, 368] width 503 height 22
click at [461, 357] on p "As discussed with [PERSON_NAME], we adjust the invoice to include the second da…" at bounding box center [407, 368] width 503 height 22
click at [496, 389] on p "Please let us know if you have any questions, and we’ll move forward with signi…" at bounding box center [407, 394] width 503 height 11
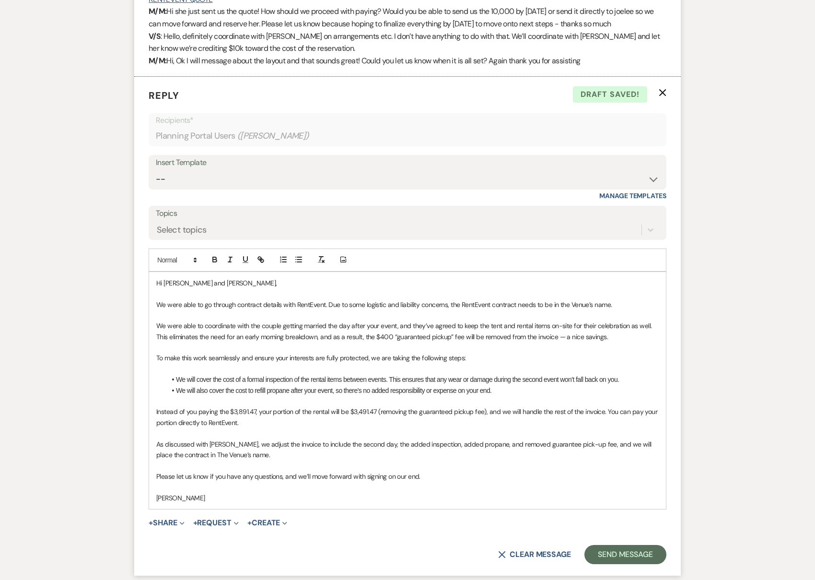
scroll to position [2616, 0]
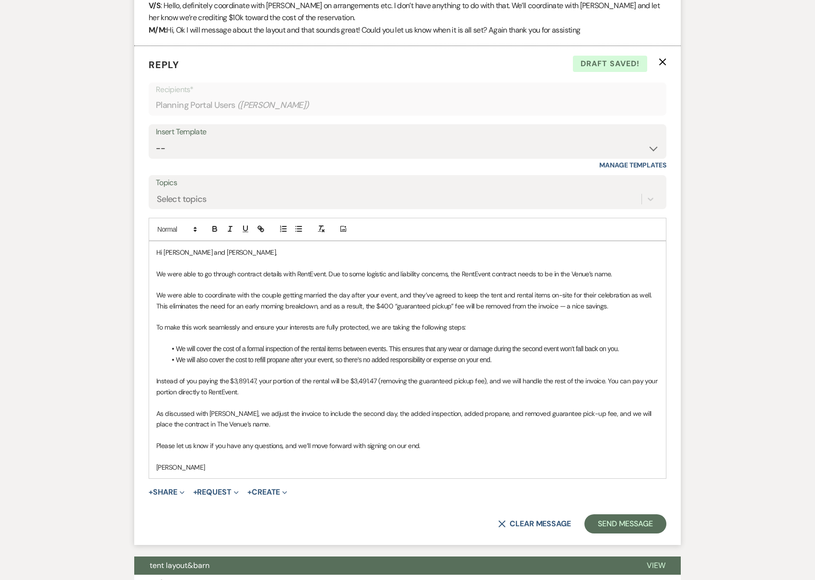
click at [323, 290] on p "We were able to coordinate with the couple getting married the day after your e…" at bounding box center [407, 301] width 503 height 22
click at [345, 376] on p "Instead of you paying the $3,891.47, your portion of the rental will be $3,491.…" at bounding box center [407, 387] width 503 height 22
click at [386, 440] on p "Please let us know if you have any questions, and we’ll move forward with signi…" at bounding box center [407, 445] width 503 height 11
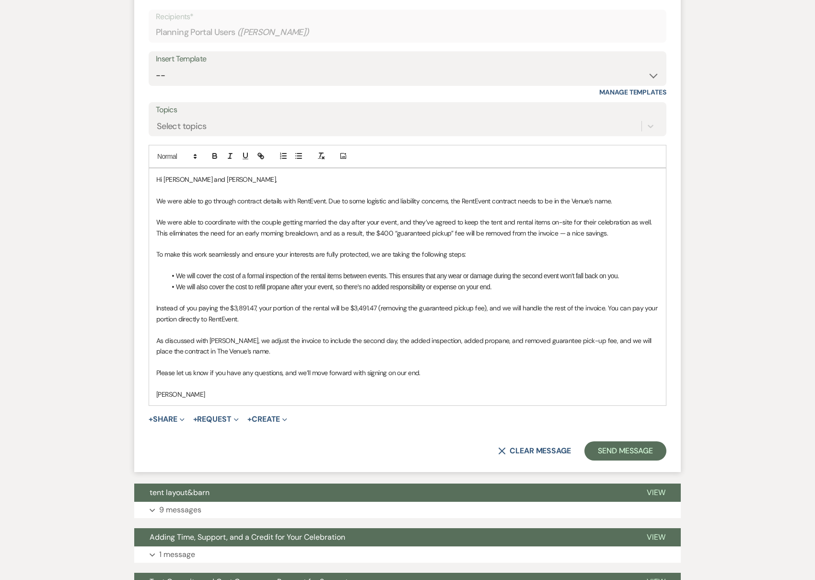
scroll to position [2690, 0]
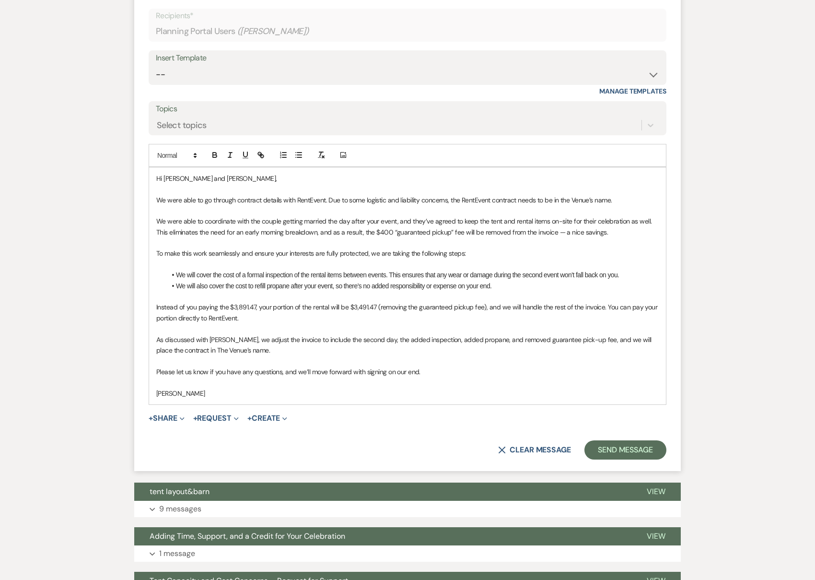
click at [462, 281] on li "We will also cover the cost to refill propane after your event, so there’s no a…" at bounding box center [412, 286] width 493 height 11
click at [273, 388] on p "[PERSON_NAME]" at bounding box center [407, 393] width 503 height 11
click at [309, 216] on p "We were able to coordinate with the couple getting married the day after your e…" at bounding box center [407, 227] width 503 height 22
click at [486, 302] on p "Instead of you paying the $3,891.47, your portion of the rental will be $3,491.…" at bounding box center [407, 313] width 503 height 22
click at [602, 216] on p "We were able to coordinate with the couple getting married the day after your e…" at bounding box center [407, 227] width 503 height 22
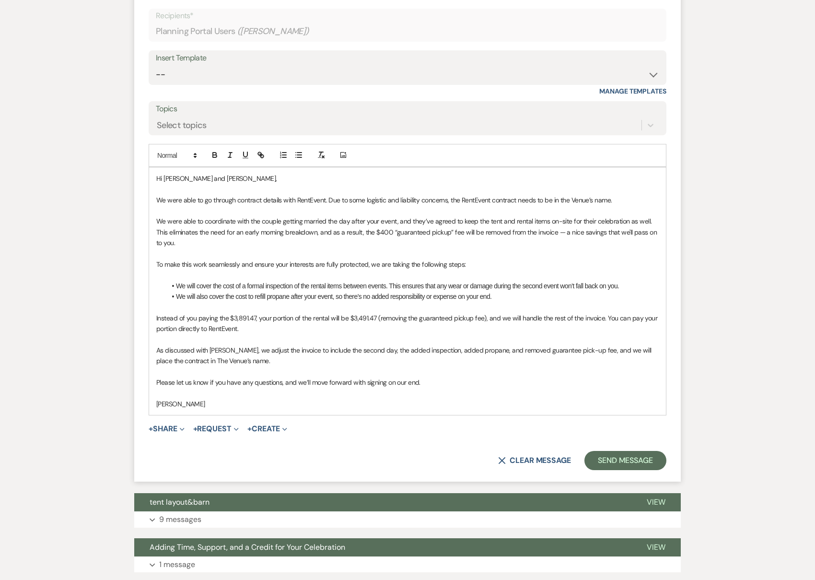
click at [210, 313] on p "Instead of you paying the $3,891.47, your portion of the rental will be $3,491.…" at bounding box center [407, 324] width 503 height 22
click at [539, 366] on p at bounding box center [407, 371] width 503 height 11
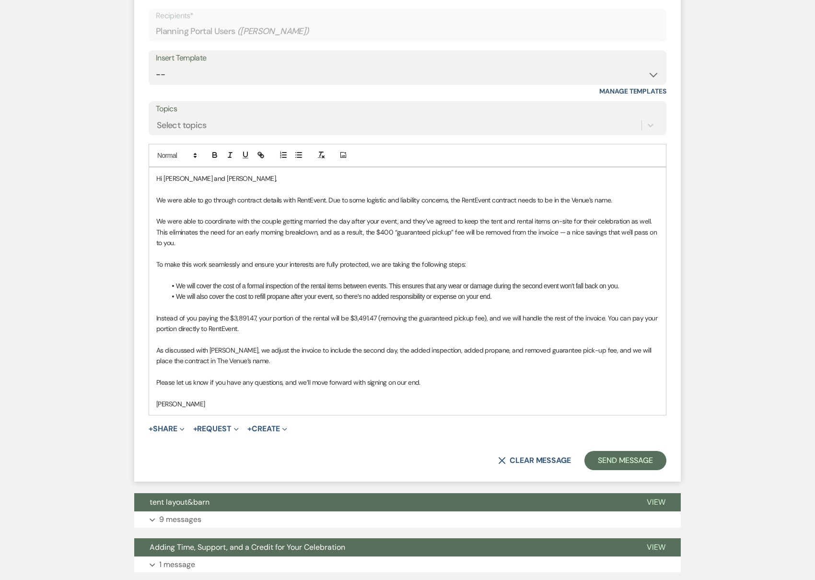
click at [533, 388] on p at bounding box center [407, 393] width 503 height 11
click at [536, 388] on p at bounding box center [407, 393] width 503 height 11
click at [414, 399] on p "[PERSON_NAME]" at bounding box center [407, 404] width 503 height 11
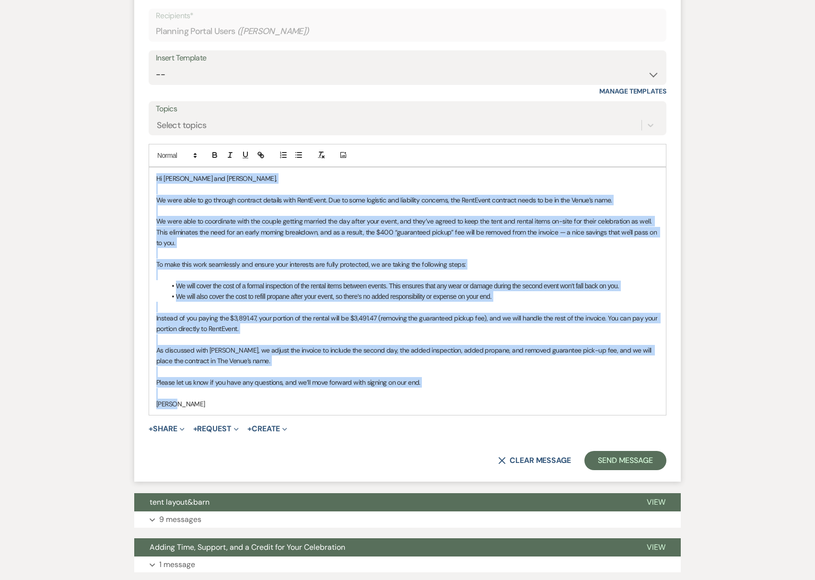
copy div "Lo Ipsu dol Sita, Co adip elit se do eiusmod temporin utlabor etdo MagnAaliq. E…"
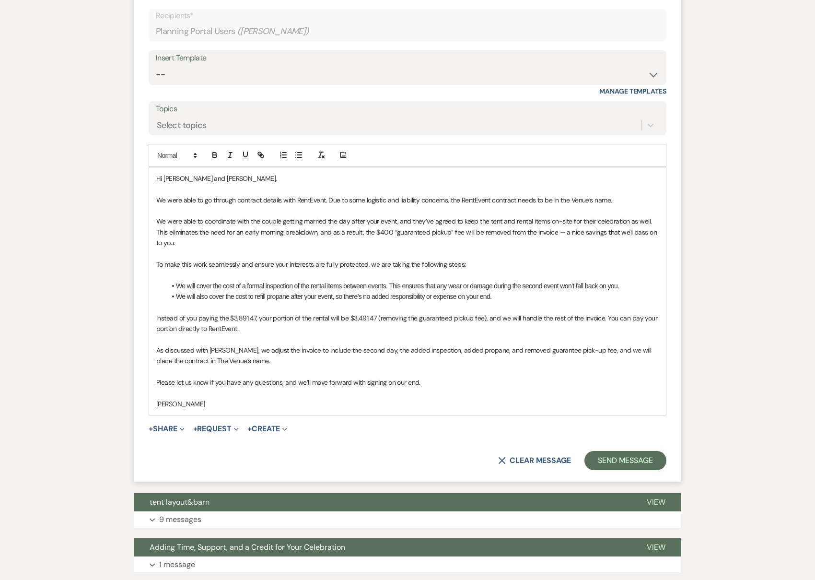
click at [518, 345] on p "As discussed with [PERSON_NAME], we adjust the invoice to include the second da…" at bounding box center [407, 356] width 503 height 22
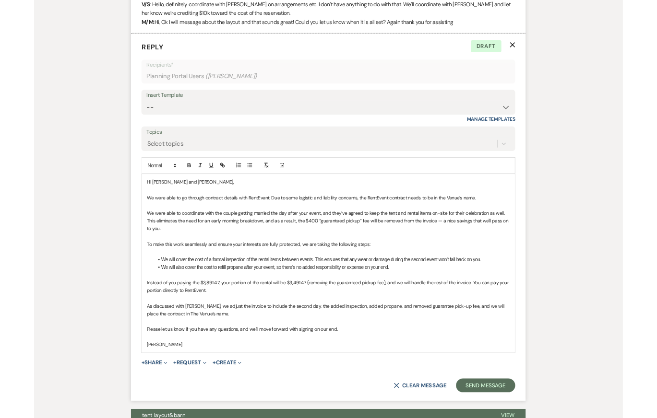
scroll to position [2622, 0]
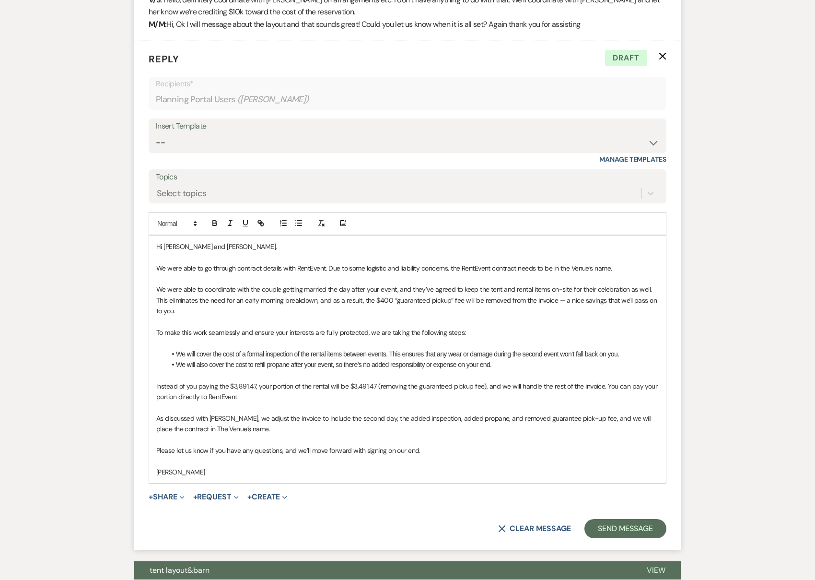
click at [466, 456] on p at bounding box center [407, 461] width 503 height 11
click at [463, 467] on p "[PERSON_NAME]" at bounding box center [407, 472] width 503 height 11
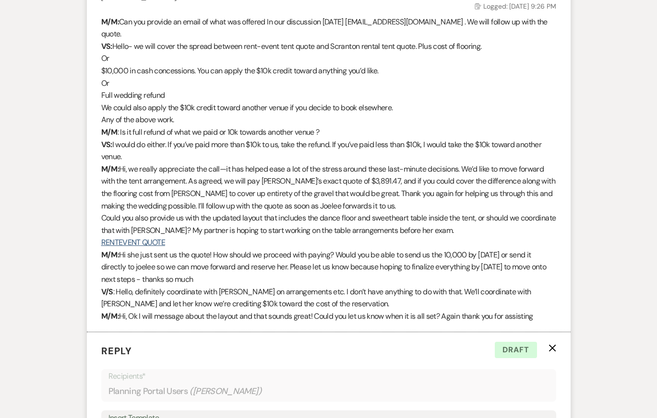
scroll to position [2414, 0]
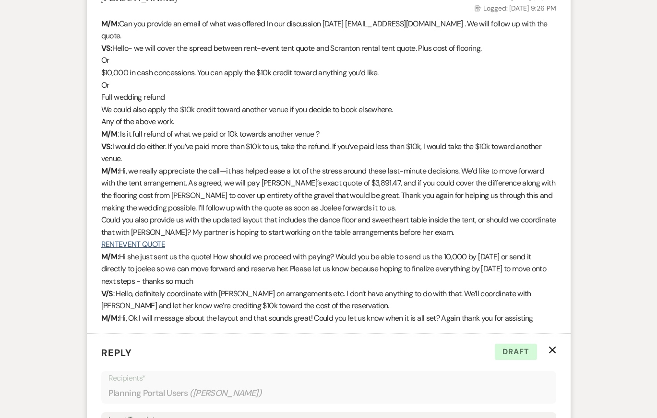
click at [290, 172] on p "M/M: Hi, we really appreciate the call—it has helped ease a lot of the stress a…" at bounding box center [328, 189] width 455 height 49
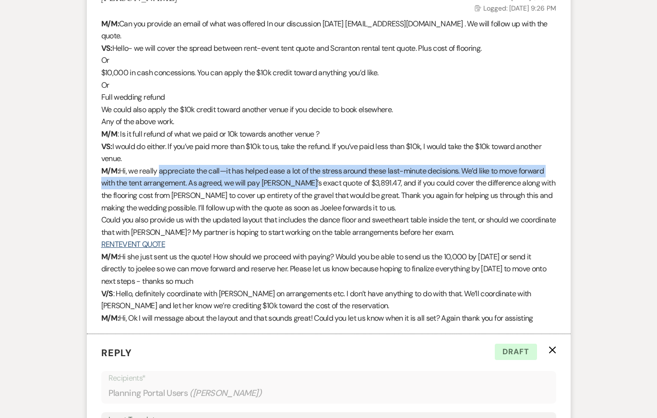
drag, startPoint x: 159, startPoint y: 154, endPoint x: 305, endPoint y: 166, distance: 146.3
click at [304, 166] on p "M/M: Hi, we really appreciate the call—it has helped ease a lot of the stress a…" at bounding box center [328, 189] width 455 height 49
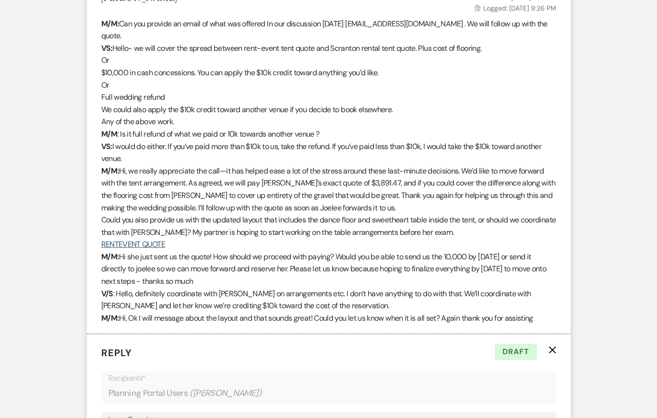
click at [352, 186] on p "M/M: Hi, we really appreciate the call—it has helped ease a lot of the stress a…" at bounding box center [328, 189] width 455 height 49
click at [337, 168] on p "M/M: Hi, we really appreciate the call—it has helped ease a lot of the stress a…" at bounding box center [328, 189] width 455 height 49
click at [369, 170] on p "M/M: Hi, we really appreciate the call—it has helped ease a lot of the stress a…" at bounding box center [328, 189] width 455 height 49
click at [377, 192] on p "M/M: Hi, we really appreciate the call—it has helped ease a lot of the stress a…" at bounding box center [328, 189] width 455 height 49
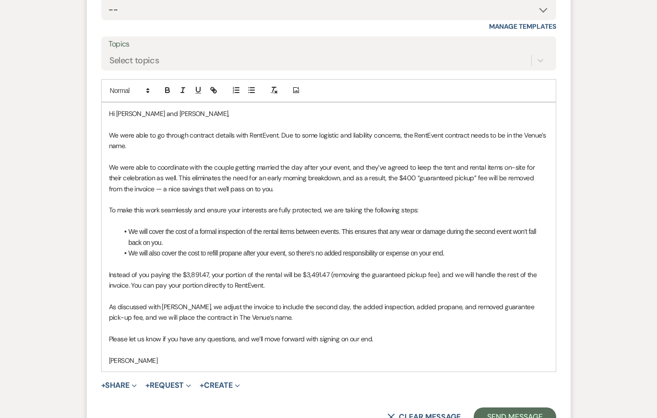
scroll to position [2840, 0]
click at [219, 130] on p "We were able to go through contract details with RentEvent. Due to some logisti…" at bounding box center [328, 141] width 439 height 22
click at [244, 195] on p at bounding box center [328, 200] width 439 height 11
click at [328, 292] on p at bounding box center [328, 297] width 439 height 11
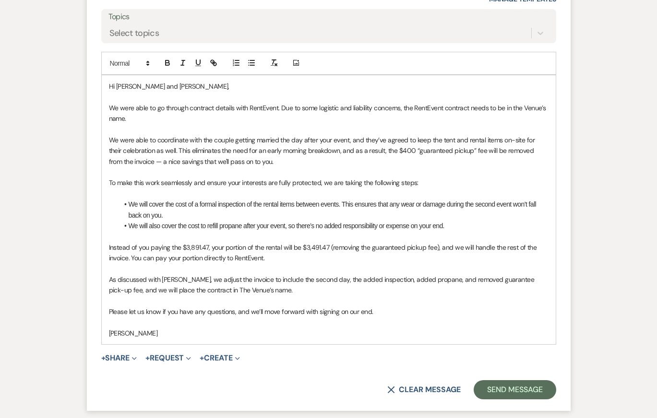
scroll to position [2869, 0]
click at [490, 317] on p at bounding box center [328, 322] width 439 height 11
click at [94, 238] on form "Reply X Draft Recipients* Planning Portal Users ( [PERSON_NAME] ) Insert Templa…" at bounding box center [328, 145] width 483 height 531
click at [240, 274] on p "As discussed with [PERSON_NAME], we adjust the invoice to include the second da…" at bounding box center [328, 285] width 439 height 22
click at [322, 317] on p at bounding box center [328, 322] width 439 height 11
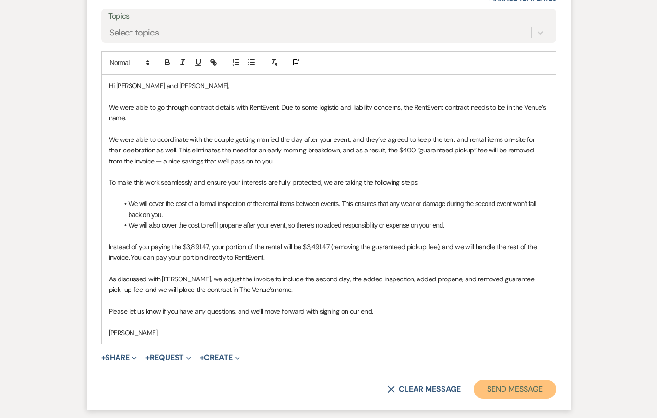
click at [511, 380] on button "Send Message" at bounding box center [514, 389] width 82 height 19
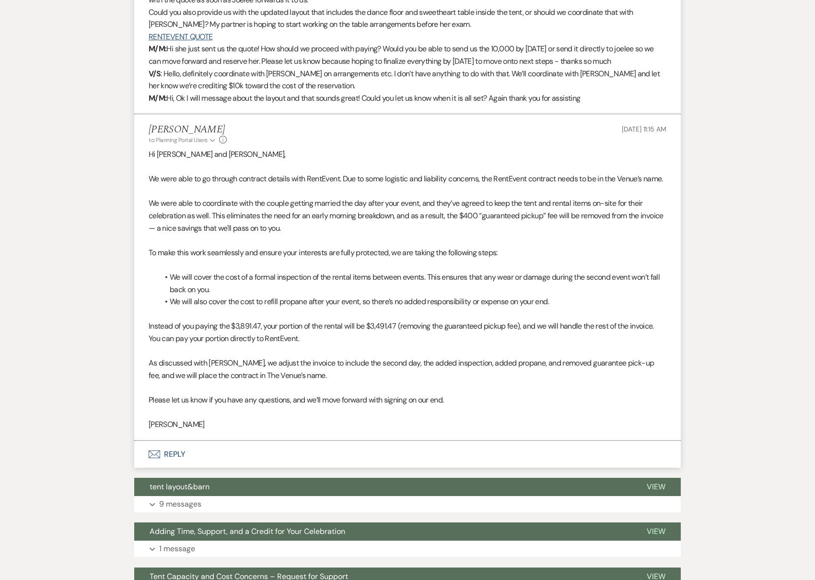
scroll to position [2551, 0]
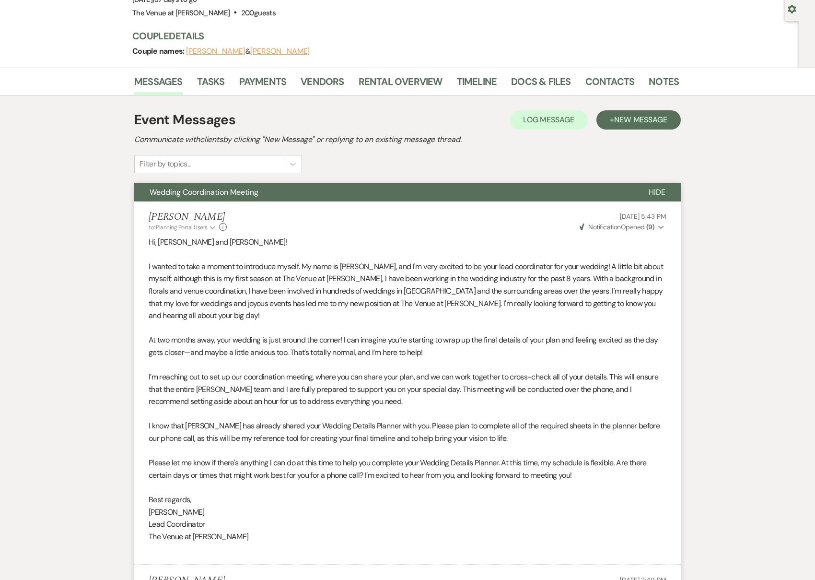
scroll to position [0, 0]
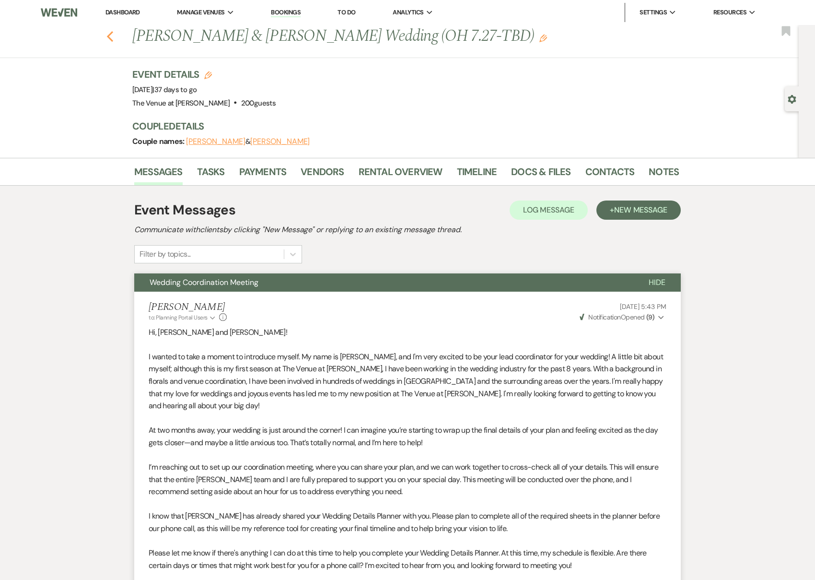
click at [110, 39] on use "button" at bounding box center [110, 36] width 6 height 11
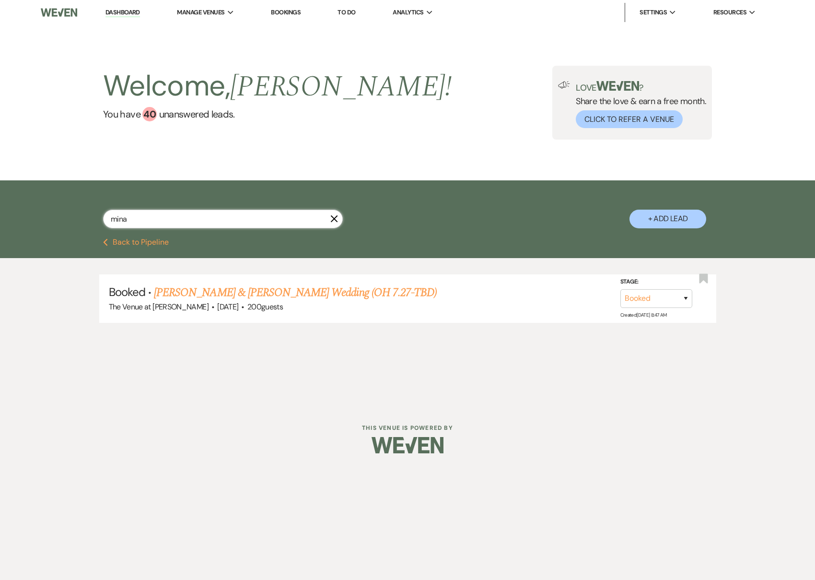
click at [145, 220] on input "mina" at bounding box center [223, 219] width 240 height 19
type input "[PERSON_NAME]"
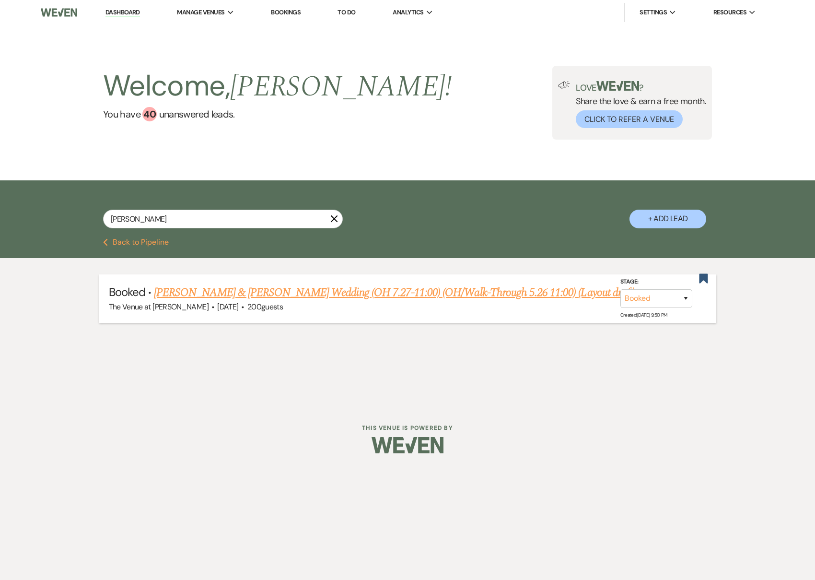
click at [185, 304] on span "The Venue at [PERSON_NAME]" at bounding box center [159, 307] width 100 height 10
click at [184, 293] on link "[PERSON_NAME] & [PERSON_NAME] Wedding (OH 7.27-11:00) (OH/Walk-Through 5.26 11:…" at bounding box center [394, 292] width 481 height 17
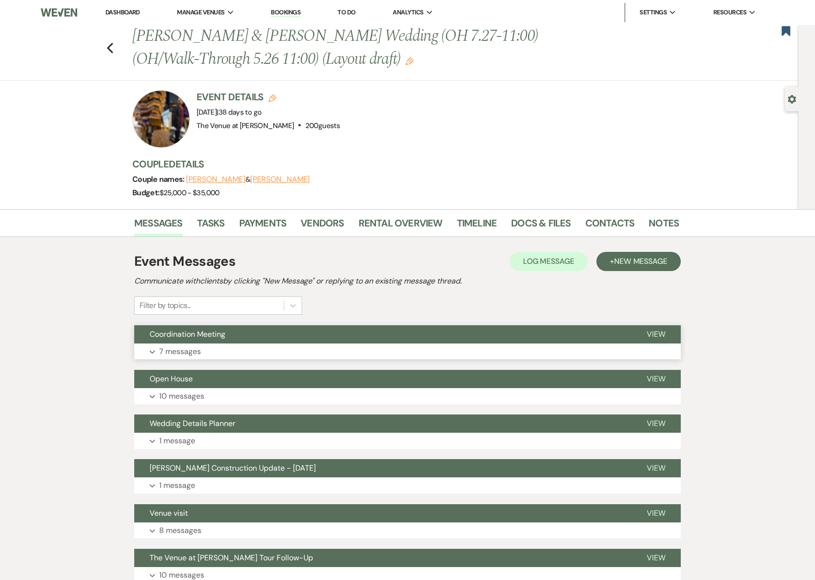
click at [216, 351] on button "Expand 7 messages" at bounding box center [407, 351] width 547 height 16
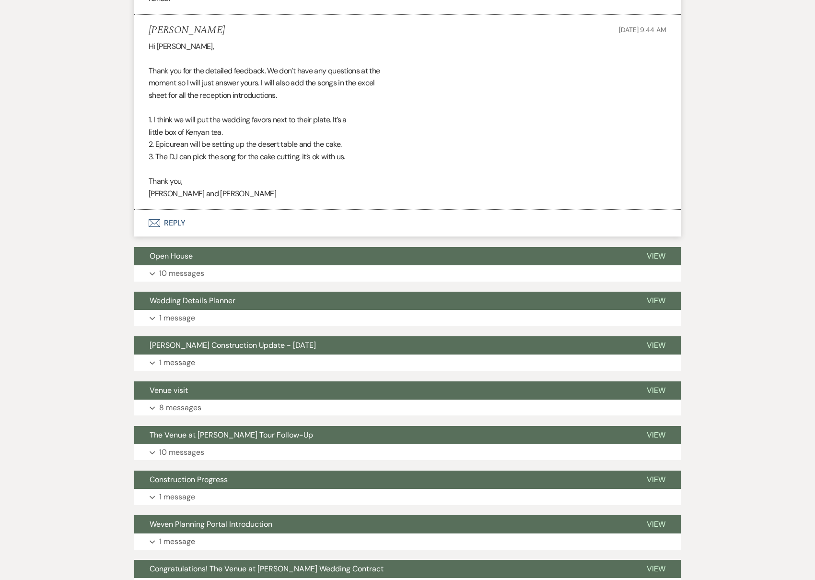
scroll to position [1880, 0]
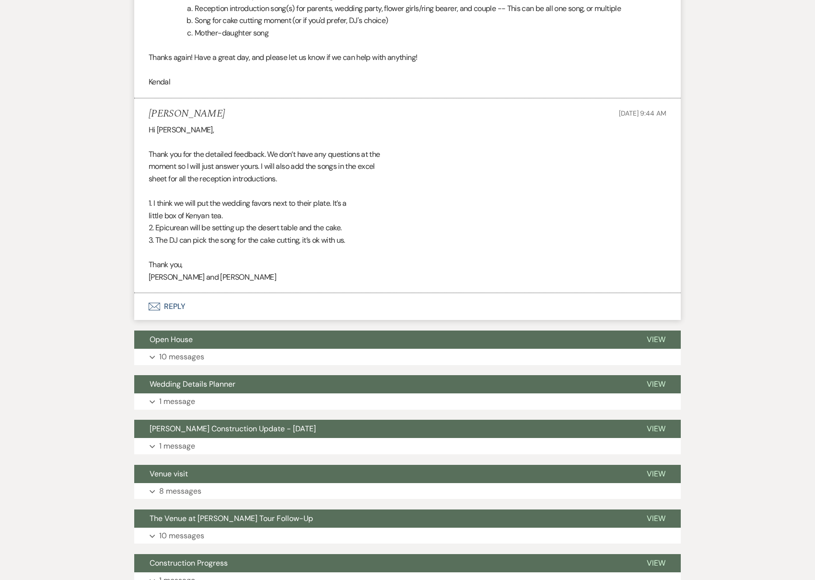
click at [301, 191] on div "Hi [PERSON_NAME], Thank you for the detailed feedback. We don’t have any questi…" at bounding box center [408, 204] width 518 height 160
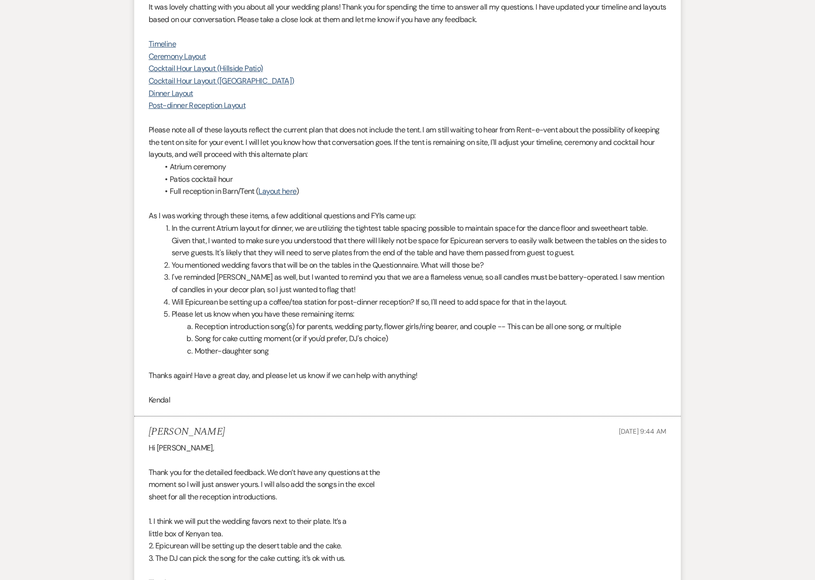
scroll to position [1493, 0]
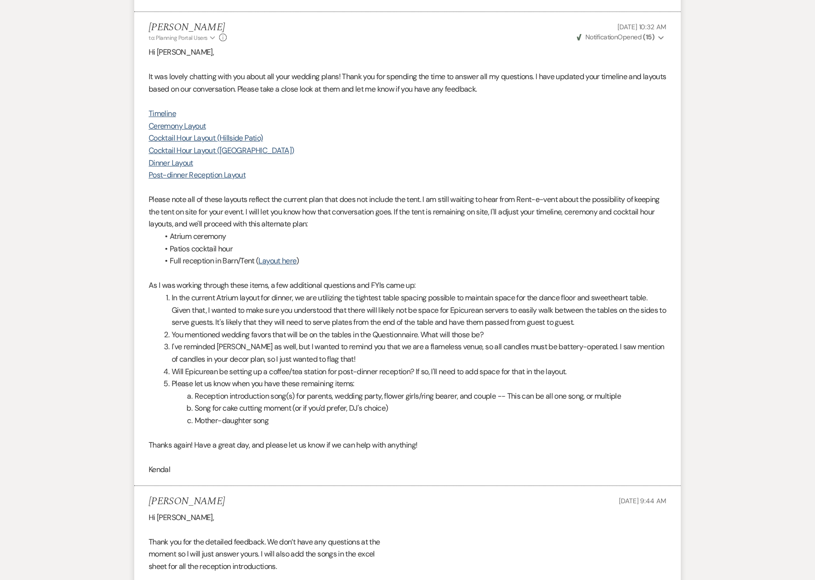
click at [164, 111] on link "Timeline" at bounding box center [162, 113] width 27 height 10
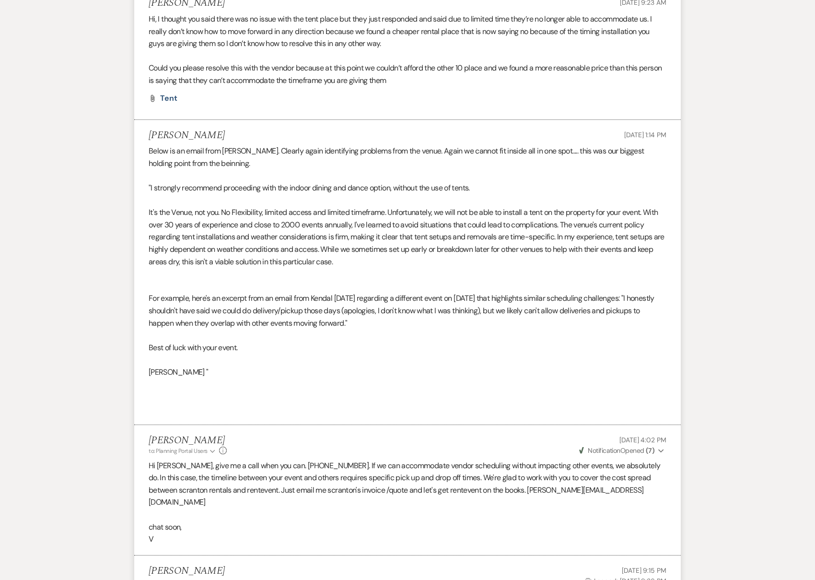
scroll to position [226, 0]
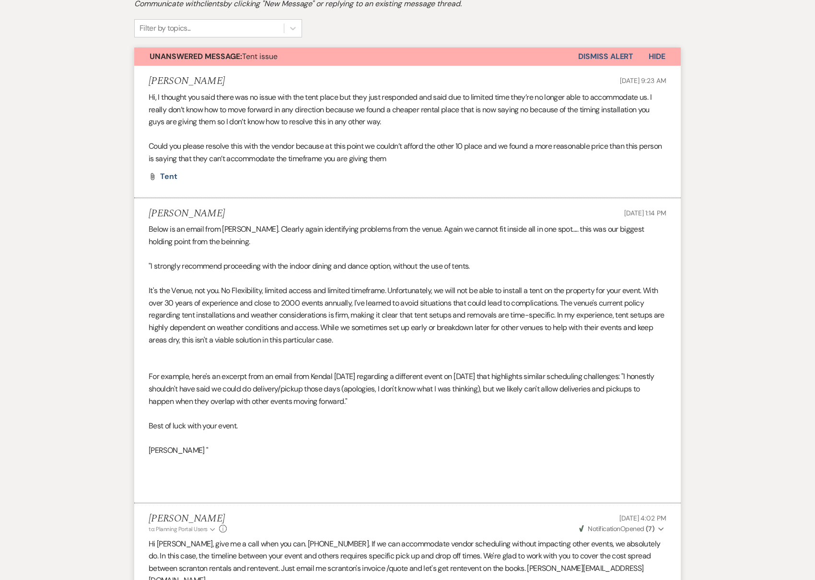
click at [604, 54] on button "Dismiss Alert" at bounding box center [605, 56] width 55 height 18
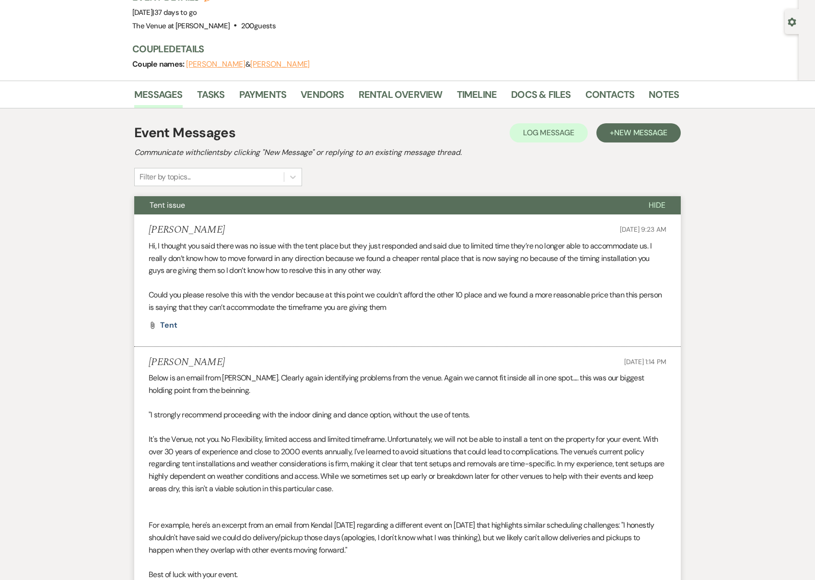
scroll to position [0, 0]
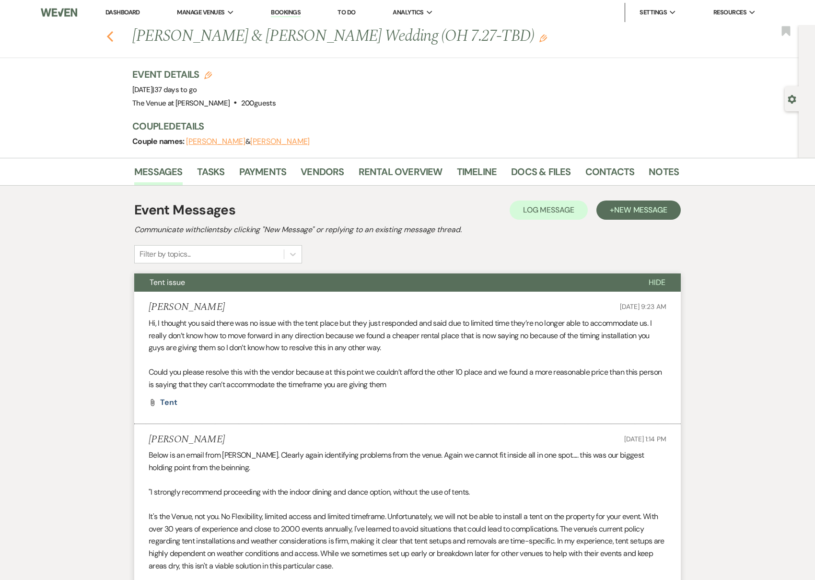
click at [109, 35] on use "button" at bounding box center [110, 36] width 6 height 11
